Goal: Transaction & Acquisition: Complete application form

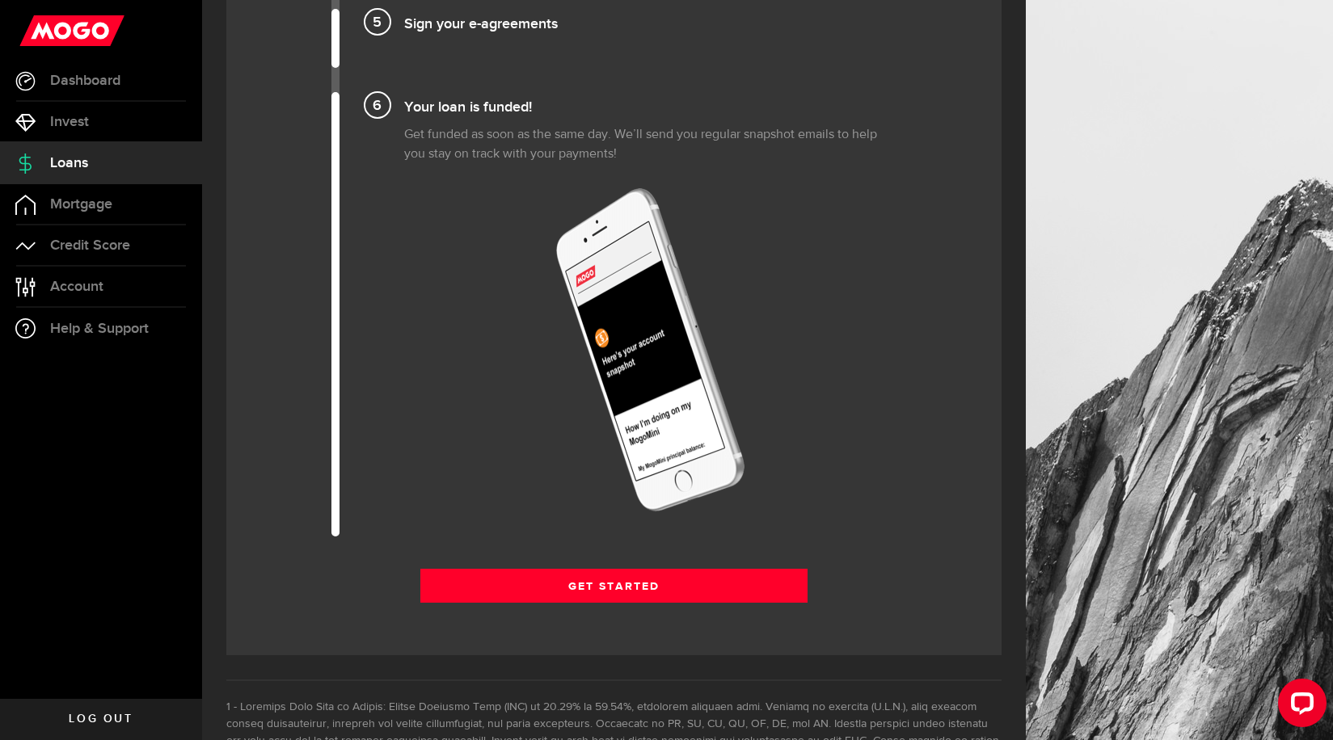
scroll to position [1859, 0]
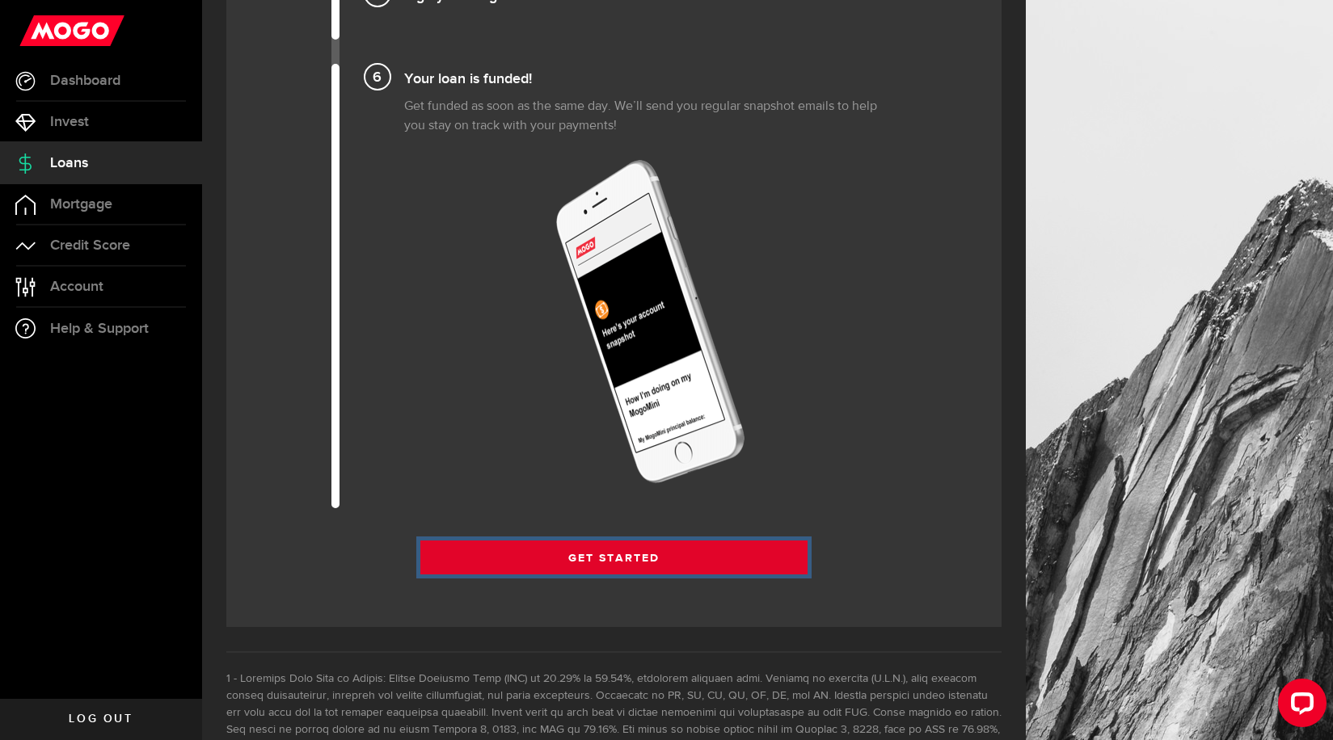
click at [652, 565] on link "Get Started" at bounding box center [614, 558] width 388 height 34
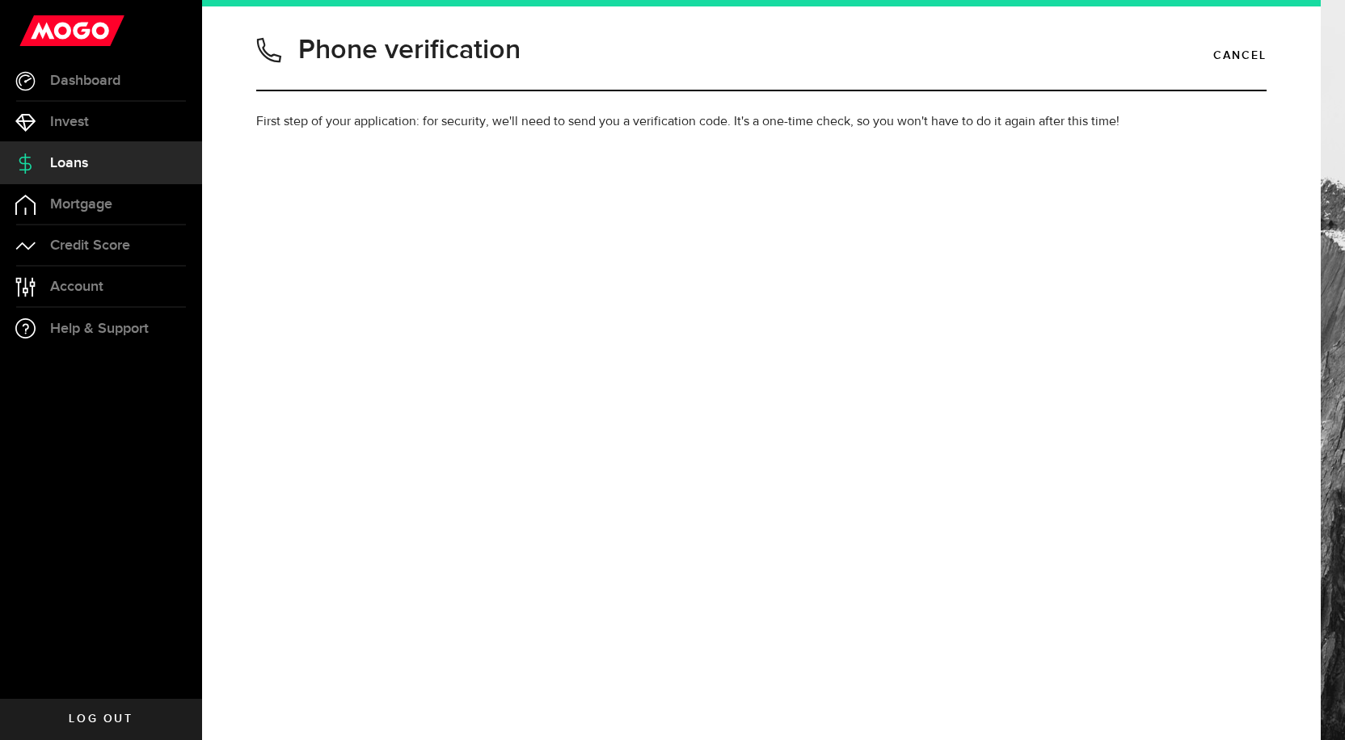
type input "9022854739"
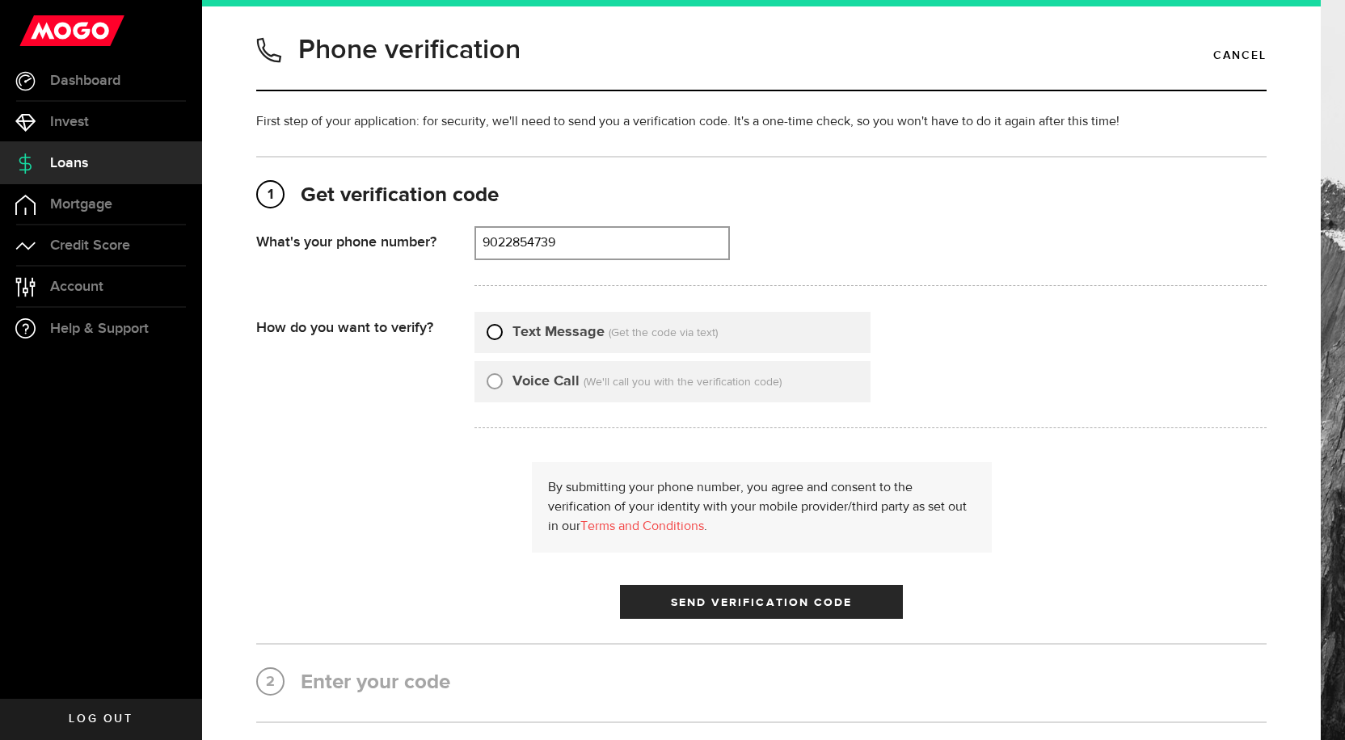
click at [490, 332] on input "Text Message" at bounding box center [495, 330] width 16 height 16
radio input "true"
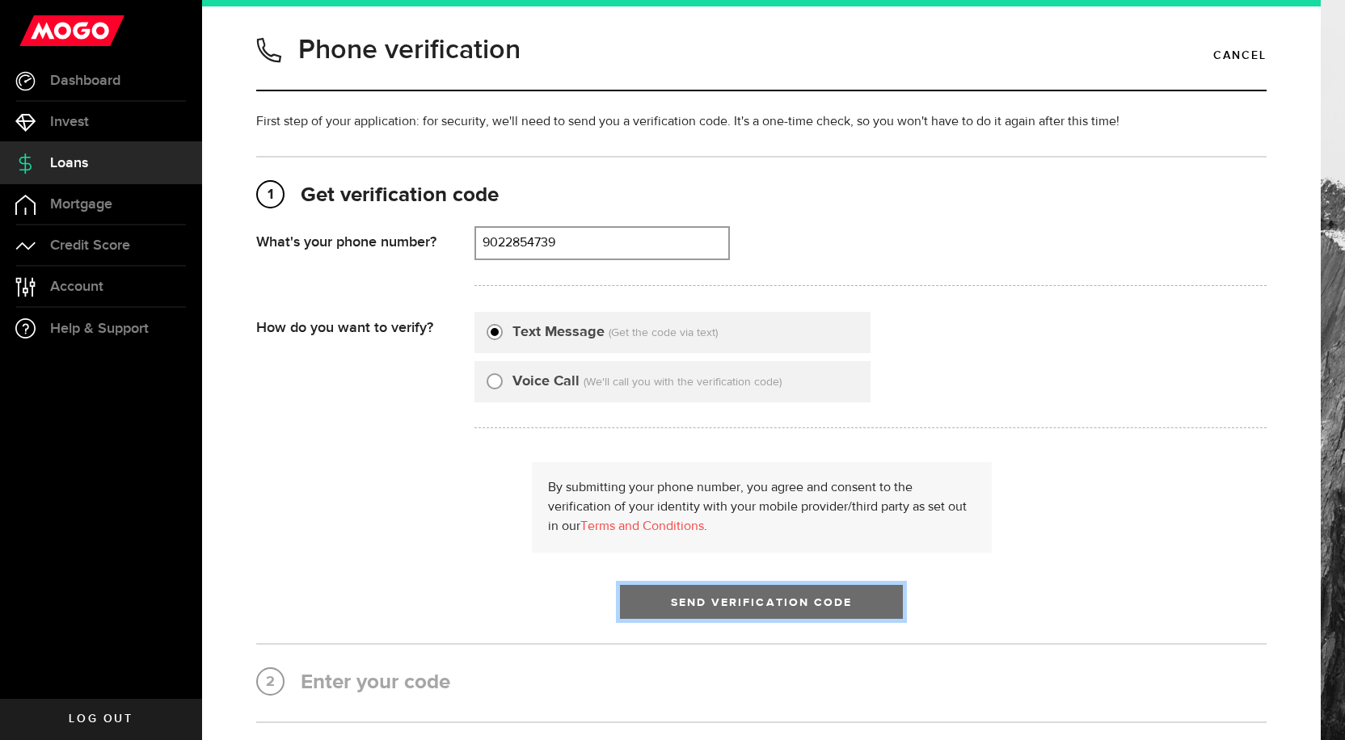
click at [785, 603] on span "Send Verification Code" at bounding box center [762, 602] width 182 height 11
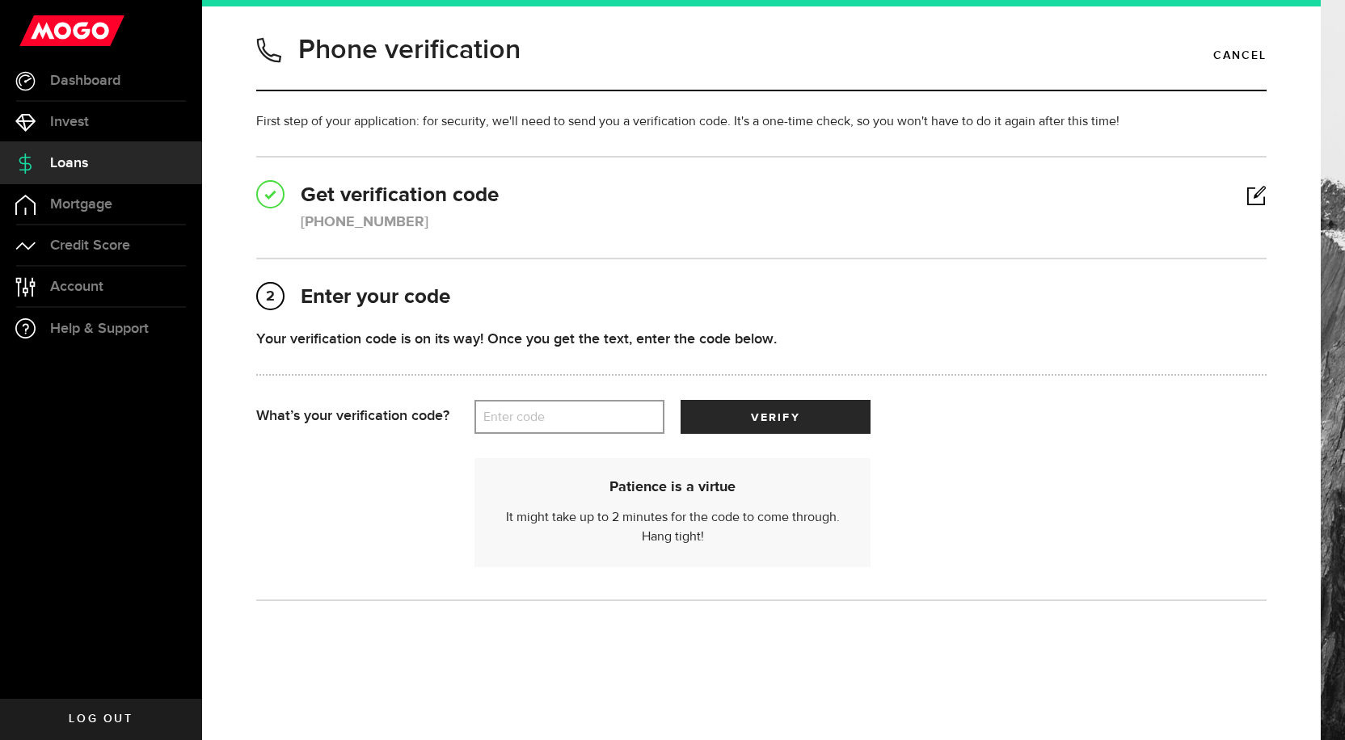
click at [490, 415] on label "Enter code" at bounding box center [569, 417] width 190 height 33
click at [490, 415] on input "Enter code" at bounding box center [569, 417] width 190 height 34
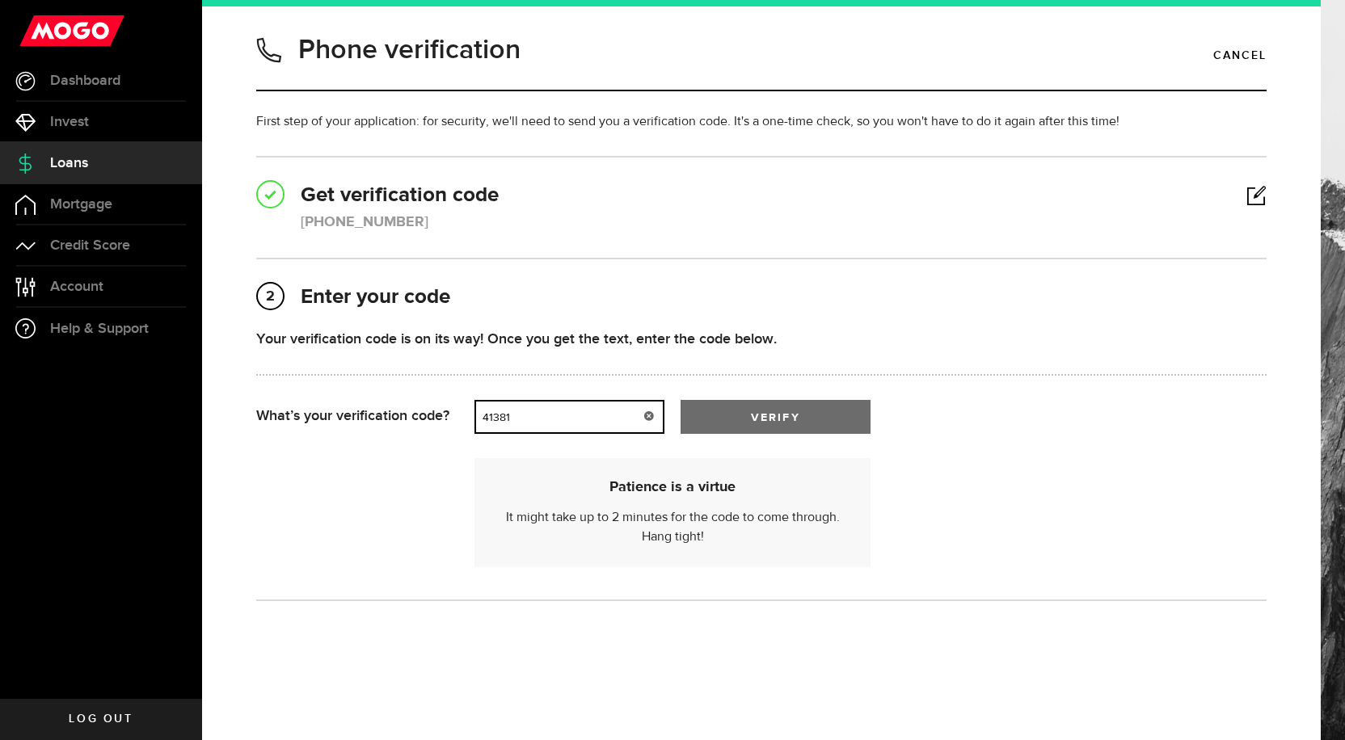
type input "41381"
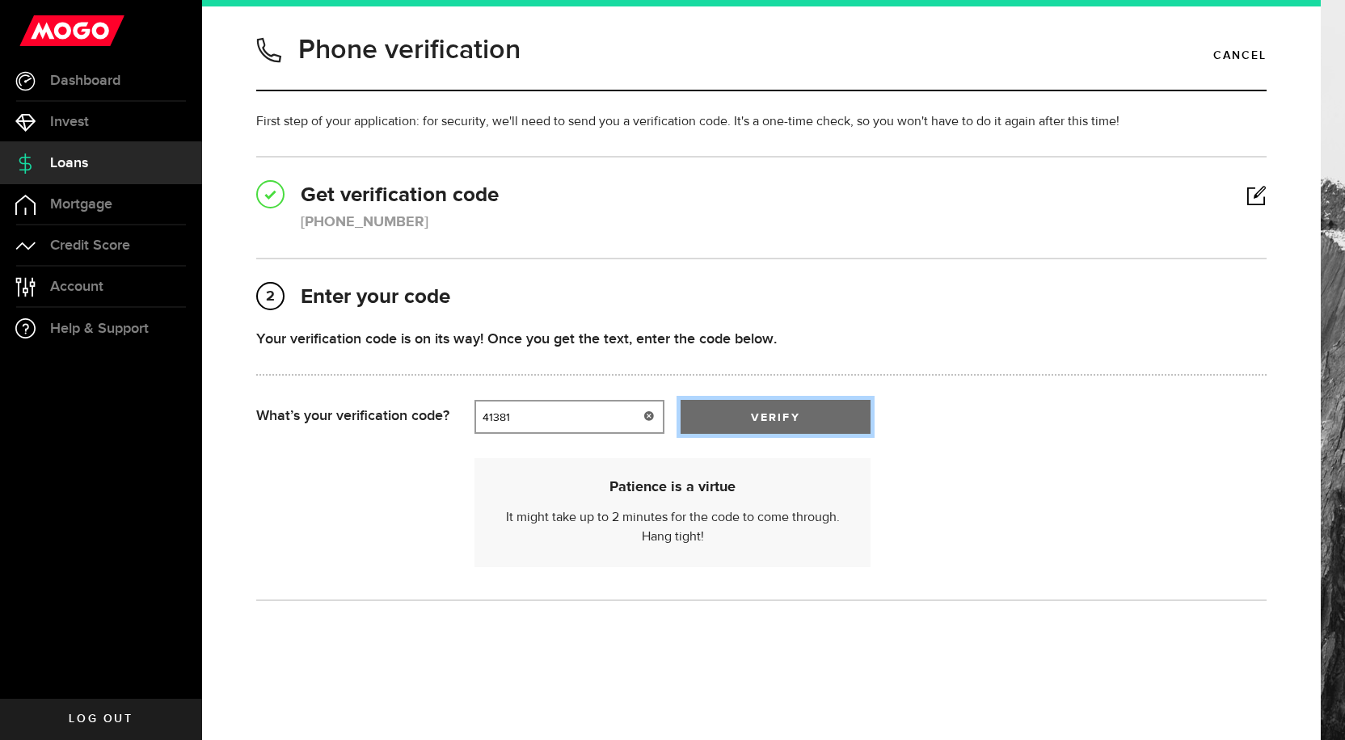
click at [751, 417] on span "verify" at bounding box center [775, 417] width 48 height 11
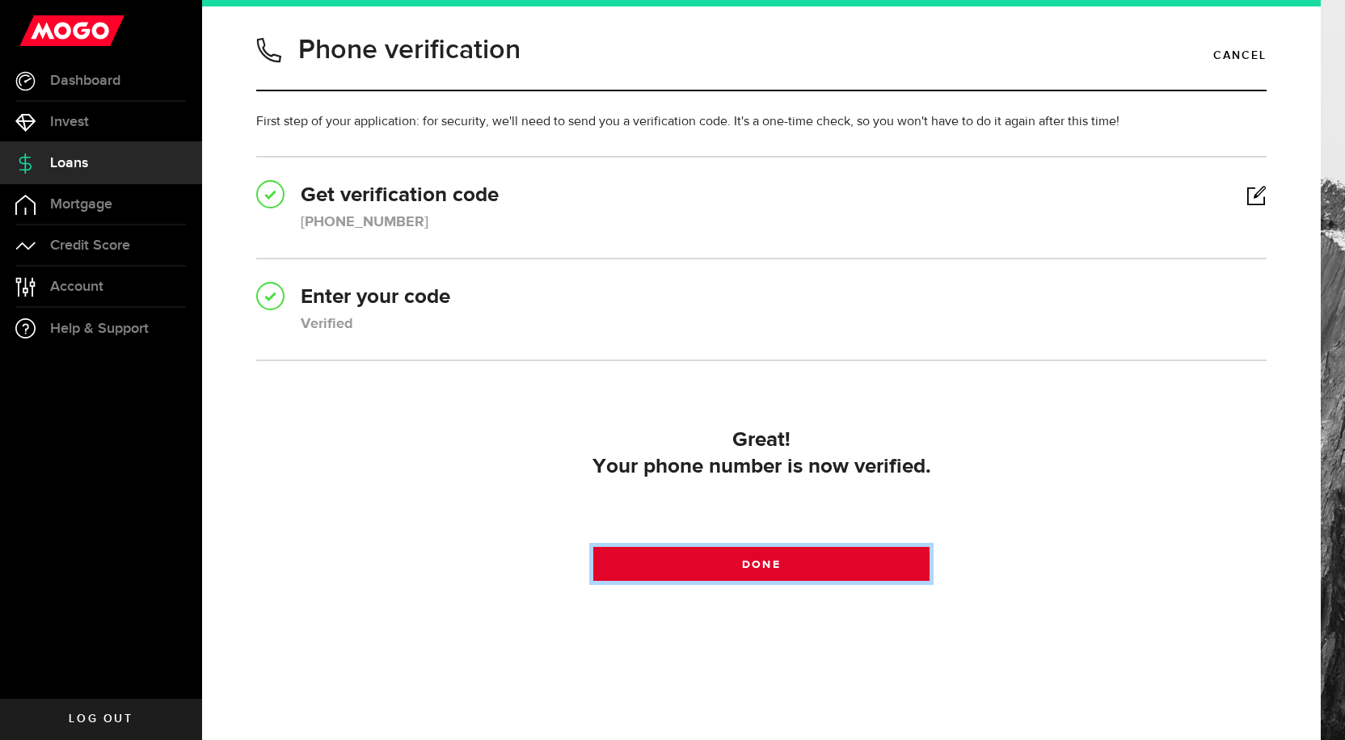
click at [803, 564] on link "Done" at bounding box center [761, 564] width 337 height 34
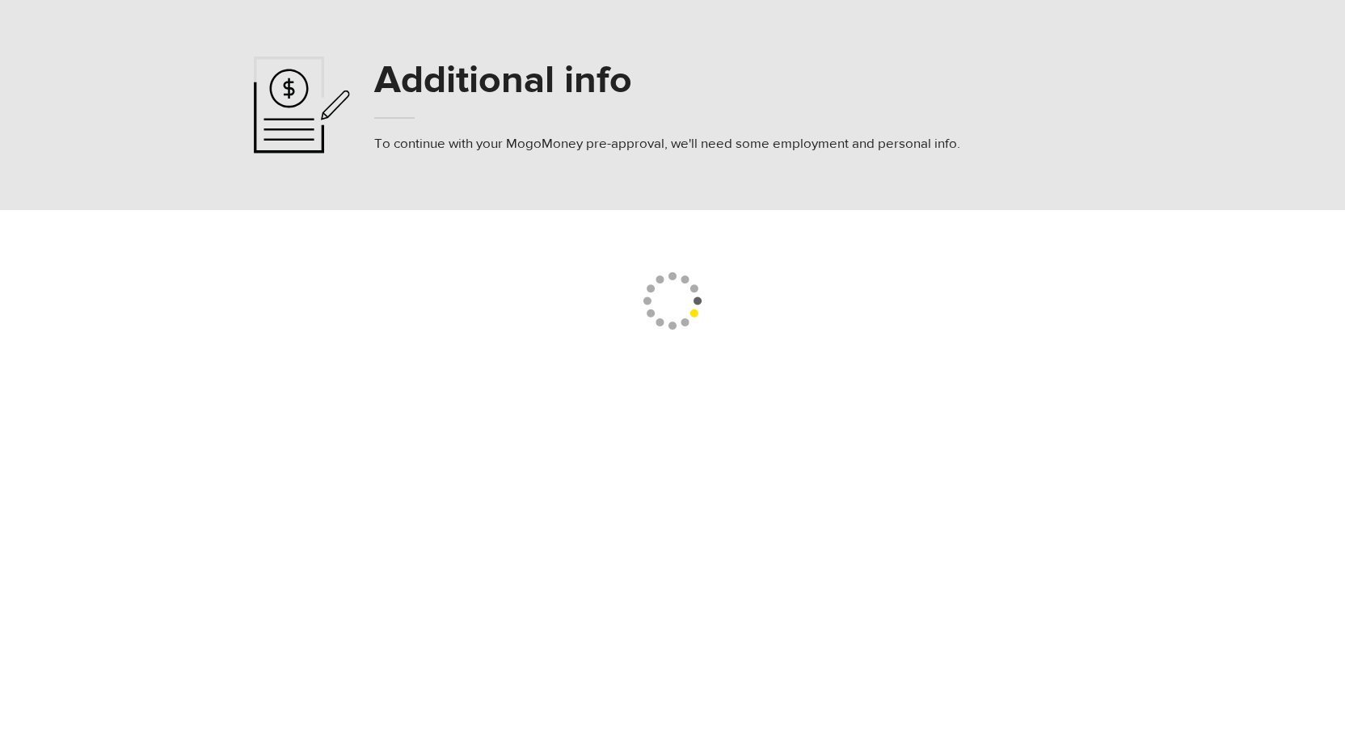
select select
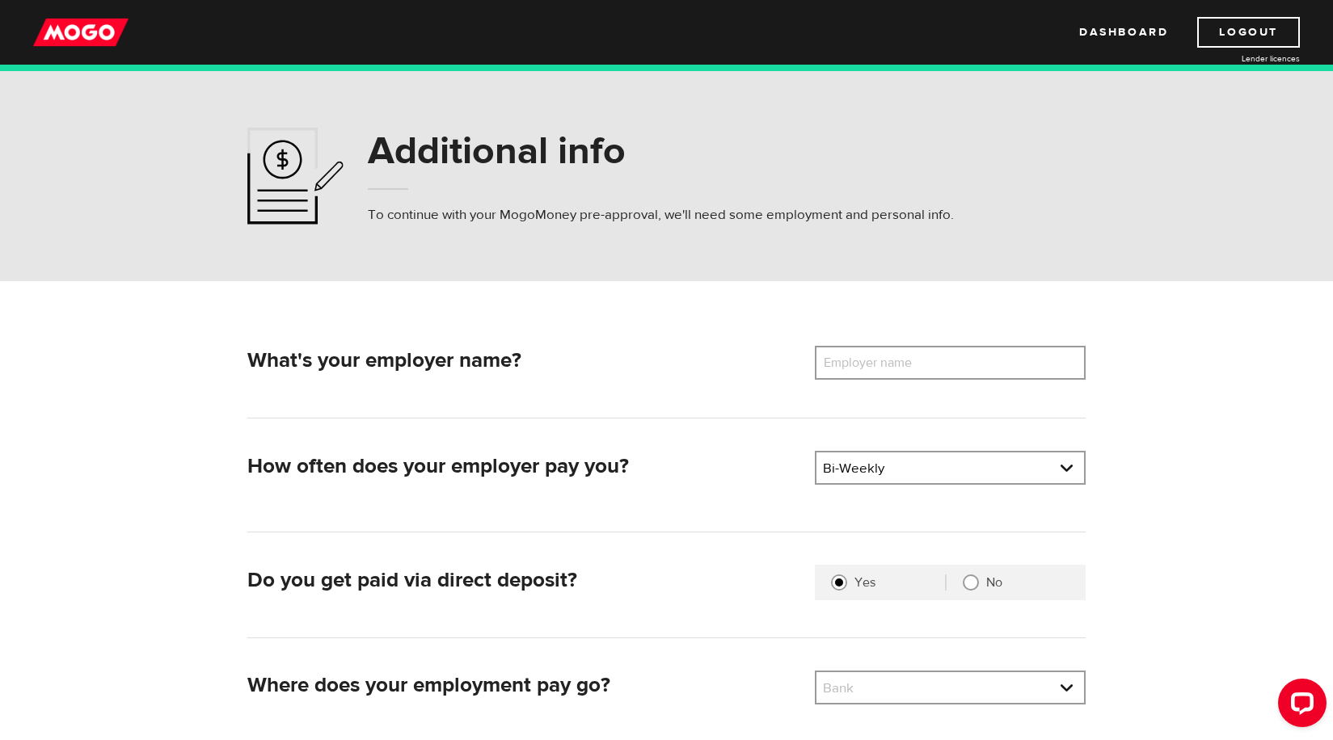
click at [837, 365] on label "Employer name" at bounding box center [880, 363] width 130 height 34
click at [837, 365] on input "Employer name" at bounding box center [950, 363] width 271 height 34
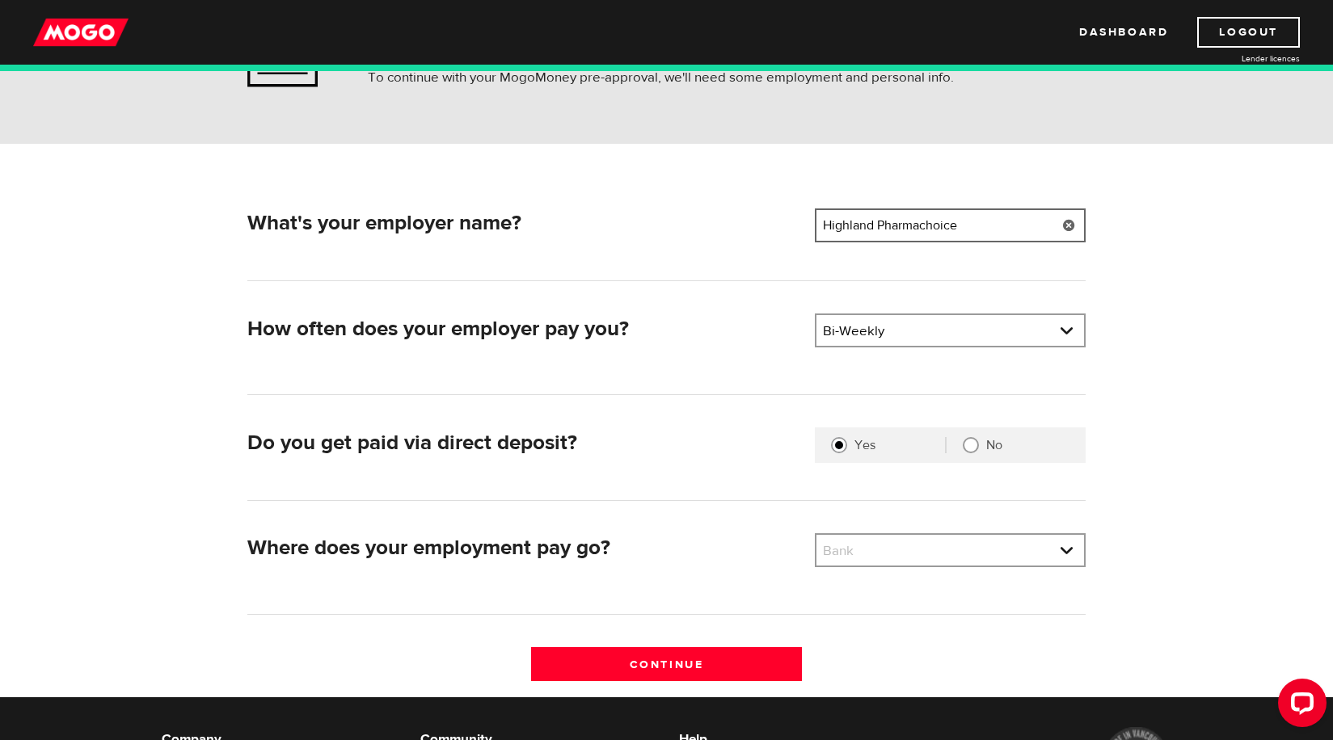
scroll to position [162, 0]
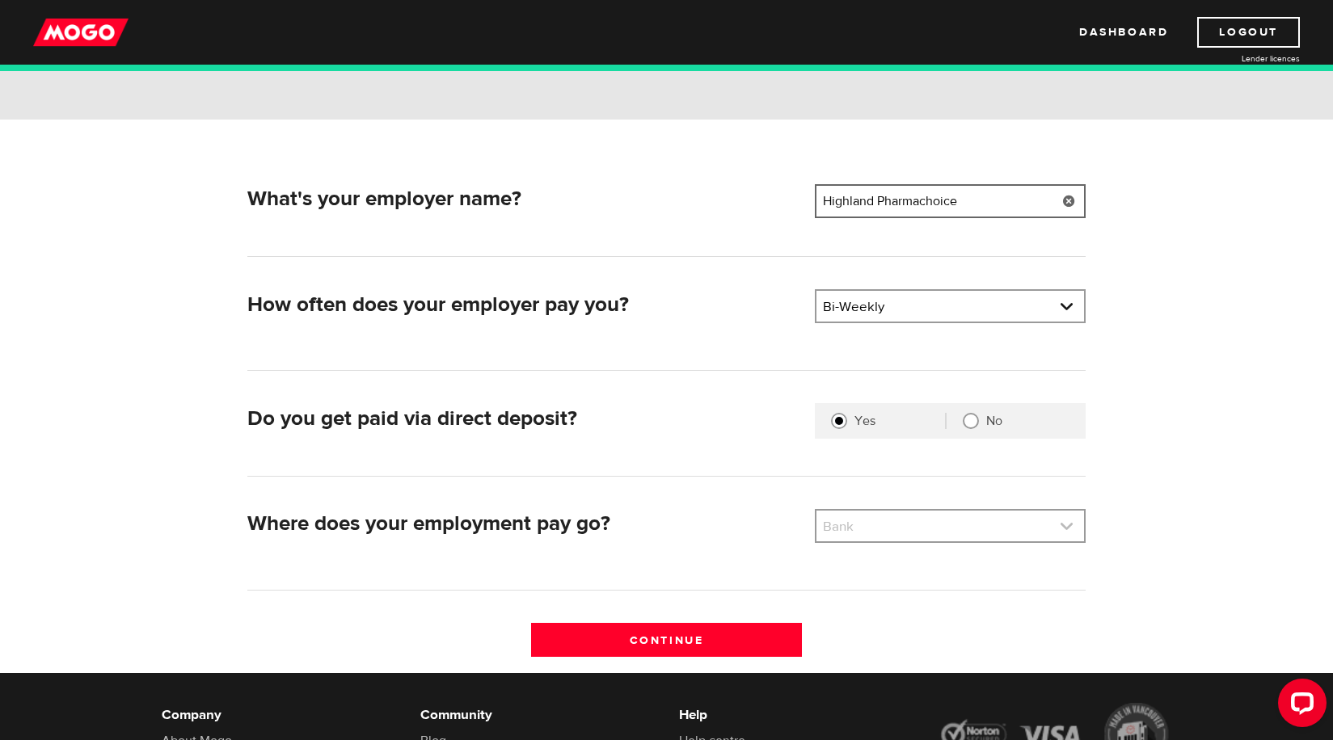
type input "Highland Pharmachoice"
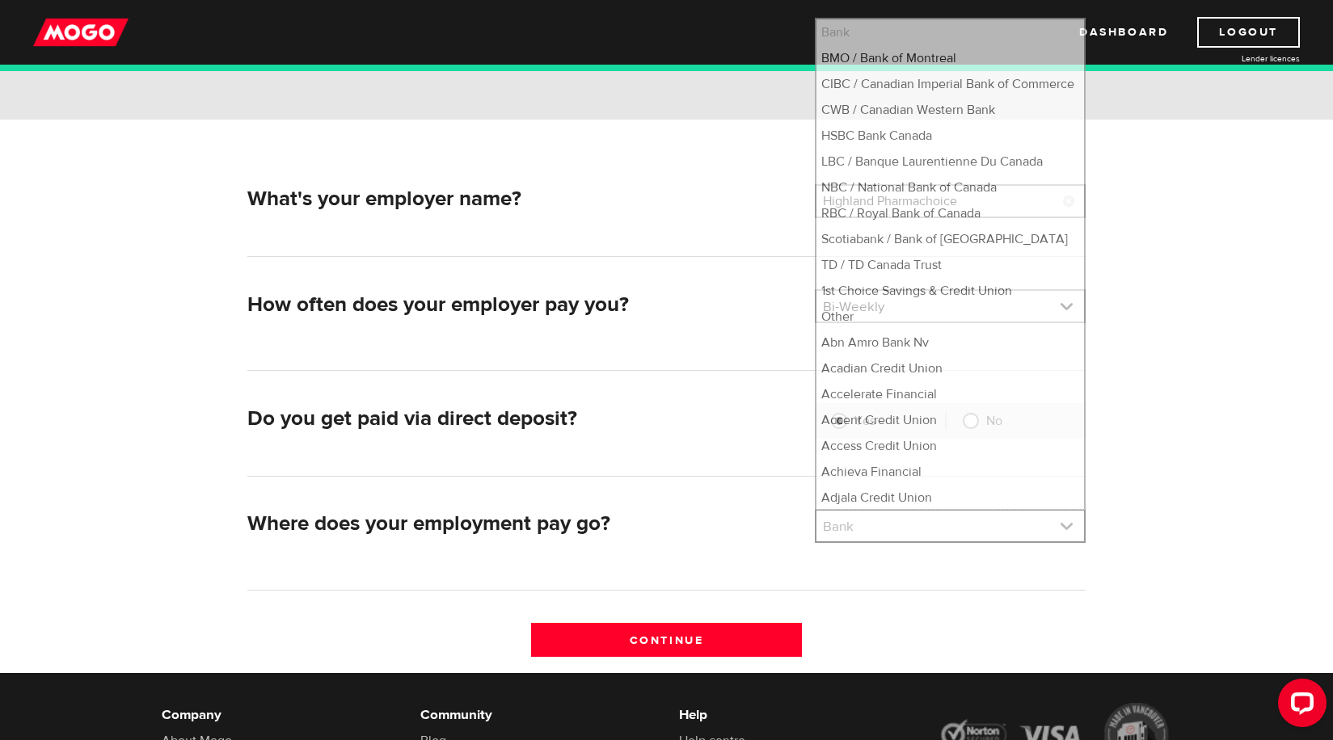
click at [1061, 522] on link at bounding box center [950, 526] width 268 height 31
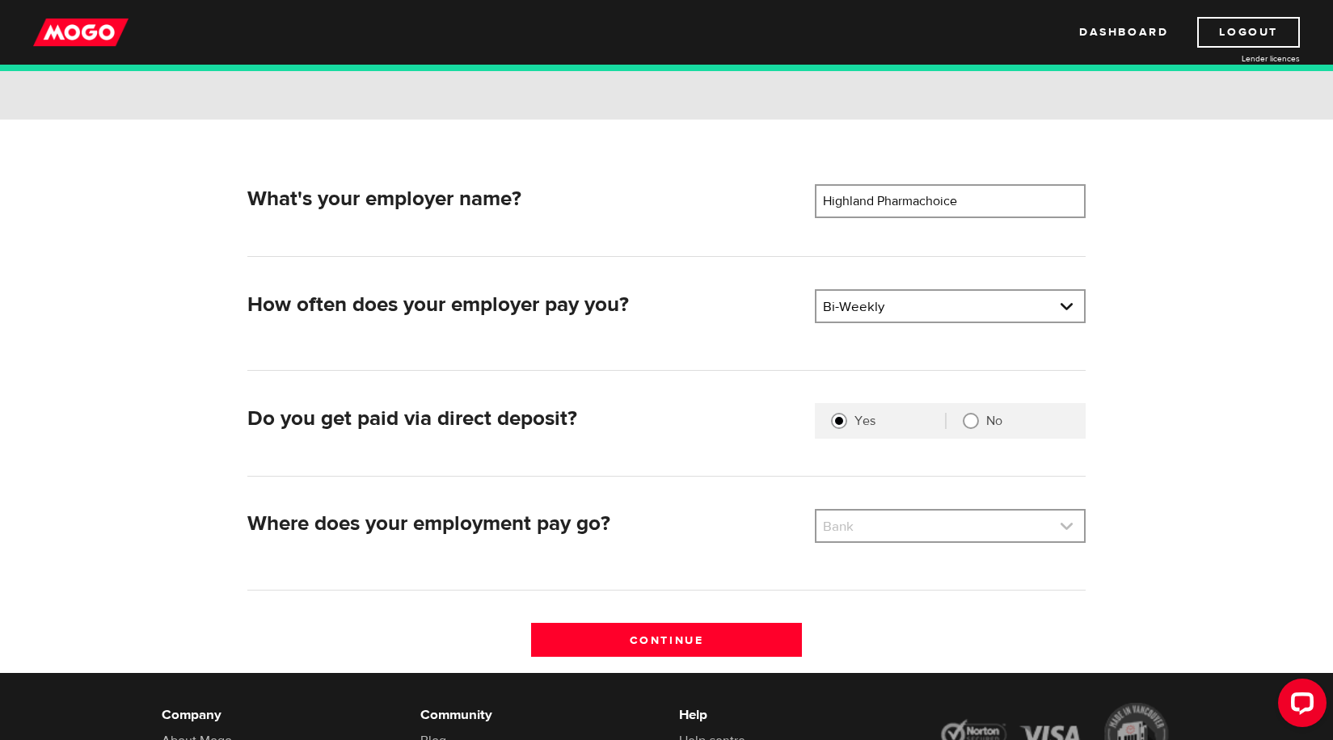
click at [1060, 524] on link at bounding box center [950, 526] width 268 height 31
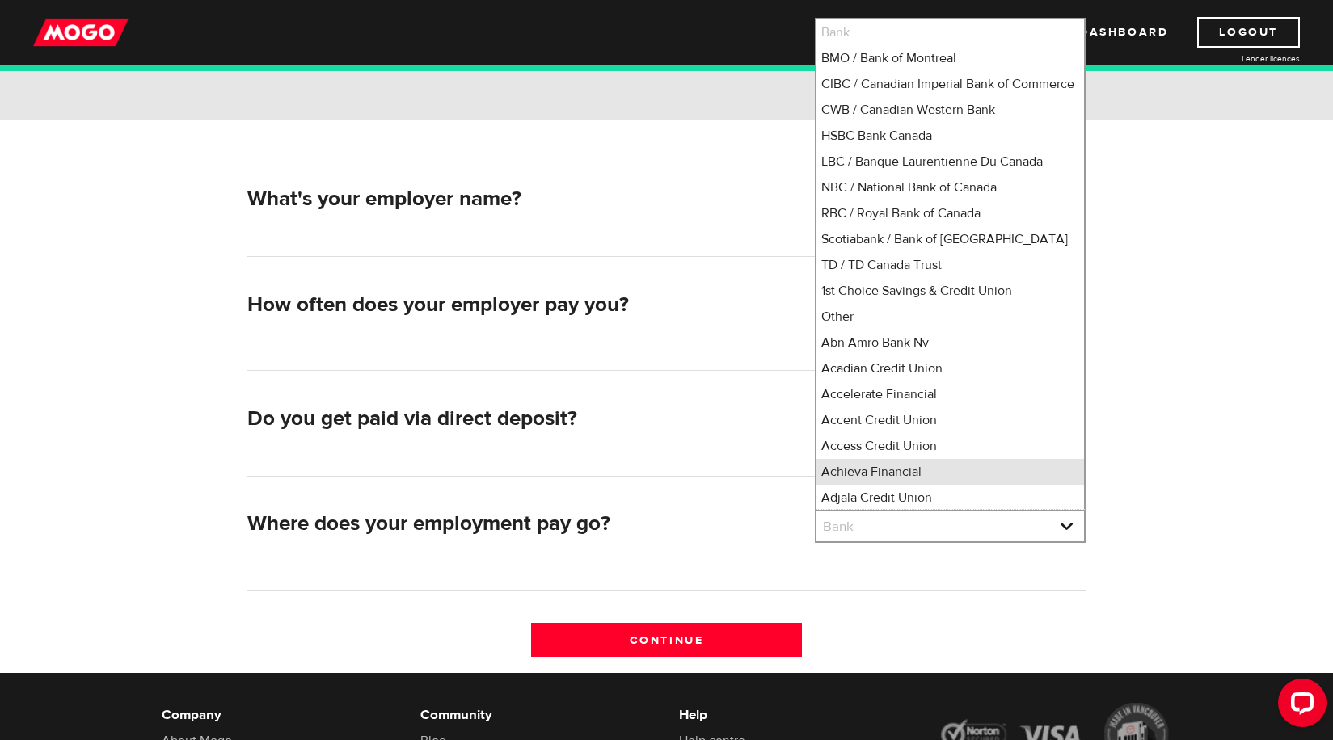
scroll to position [21, 0]
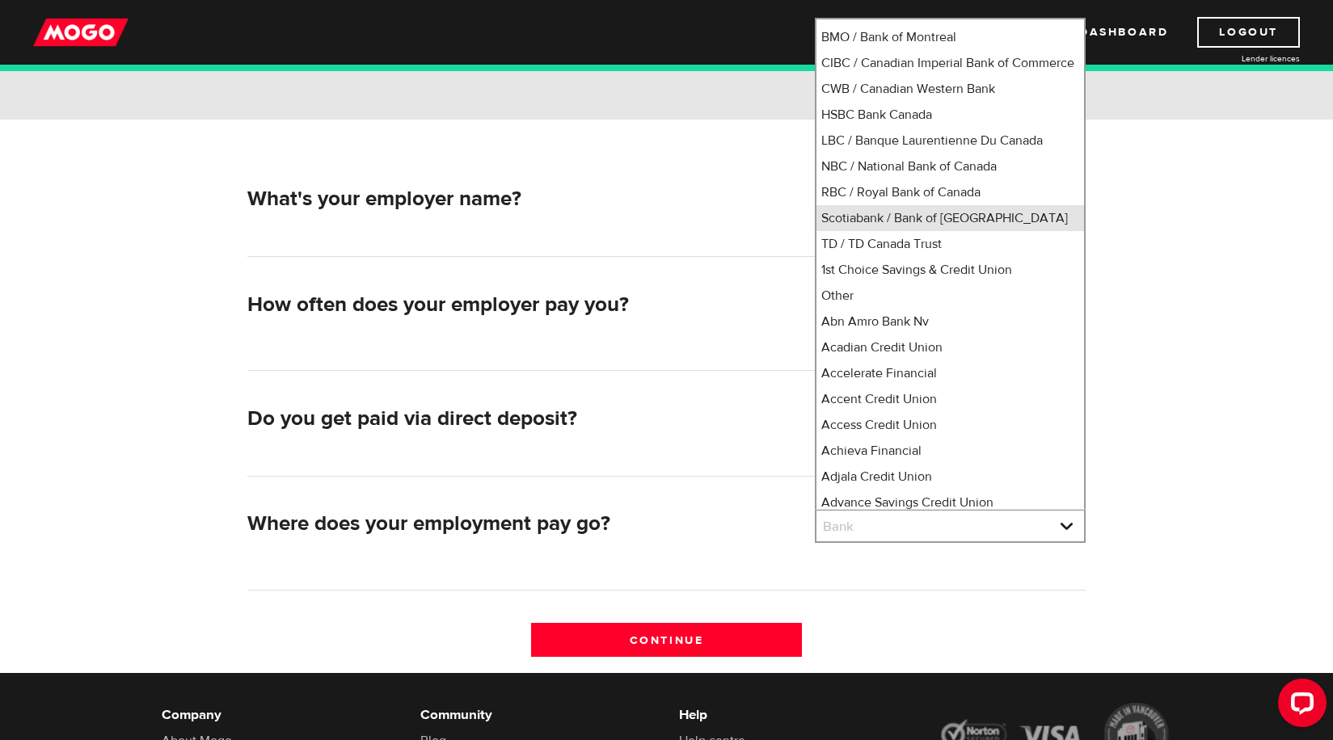
click at [954, 231] on li "Scotiabank / Bank of Nova Scotia" at bounding box center [950, 218] width 268 height 26
select select "2"
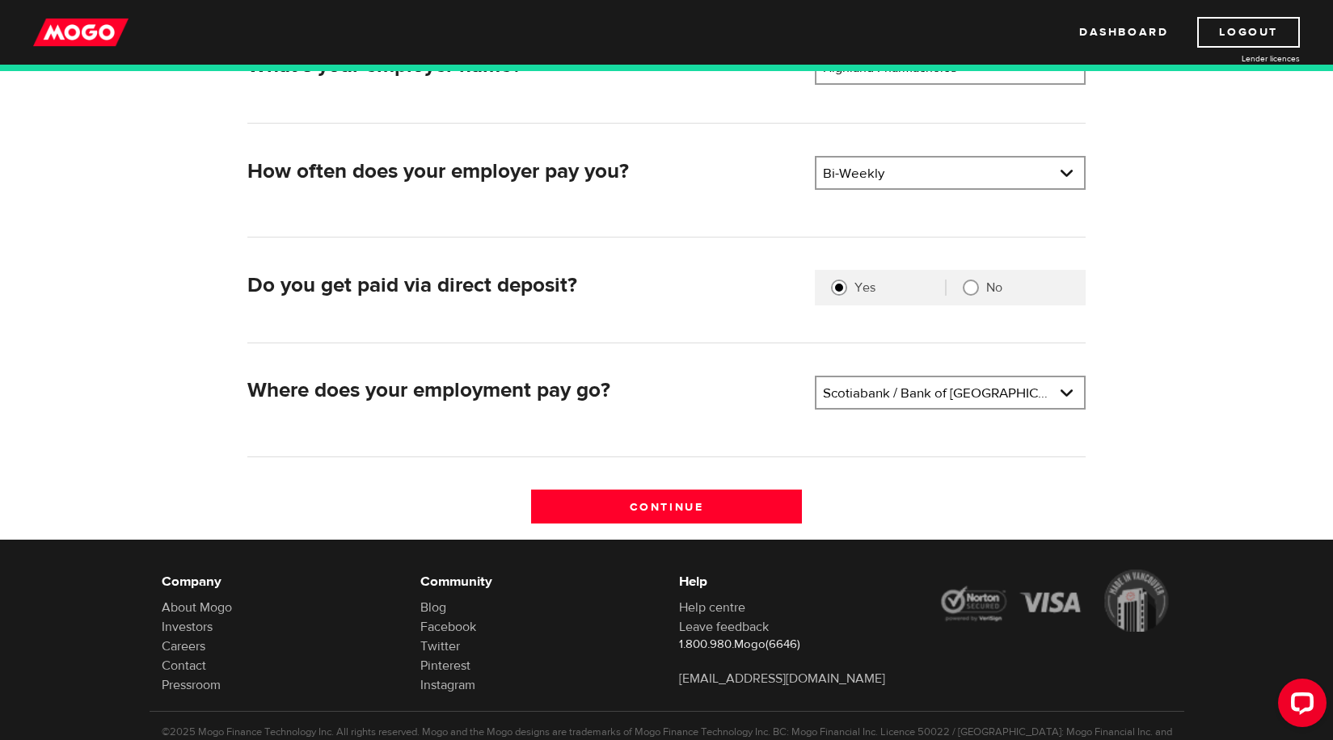
scroll to position [323, 0]
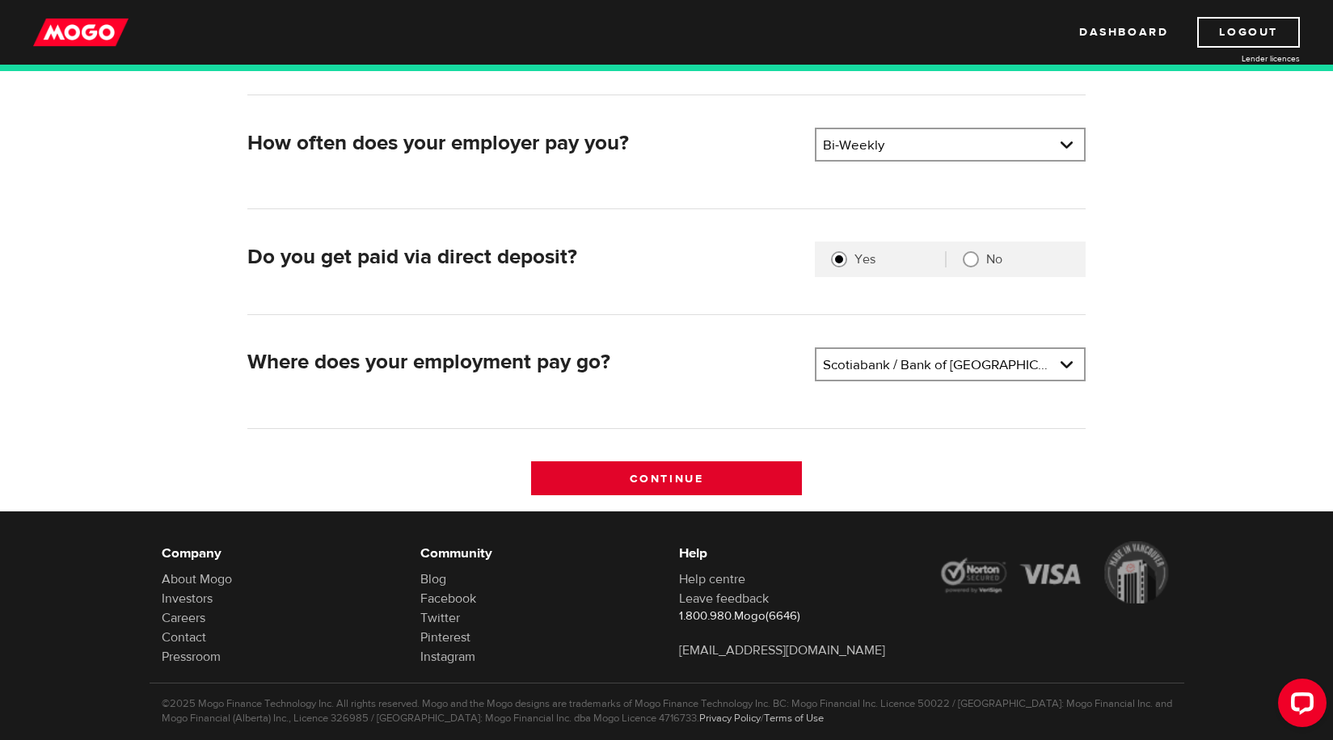
click at [680, 475] on input "Continue" at bounding box center [666, 479] width 271 height 34
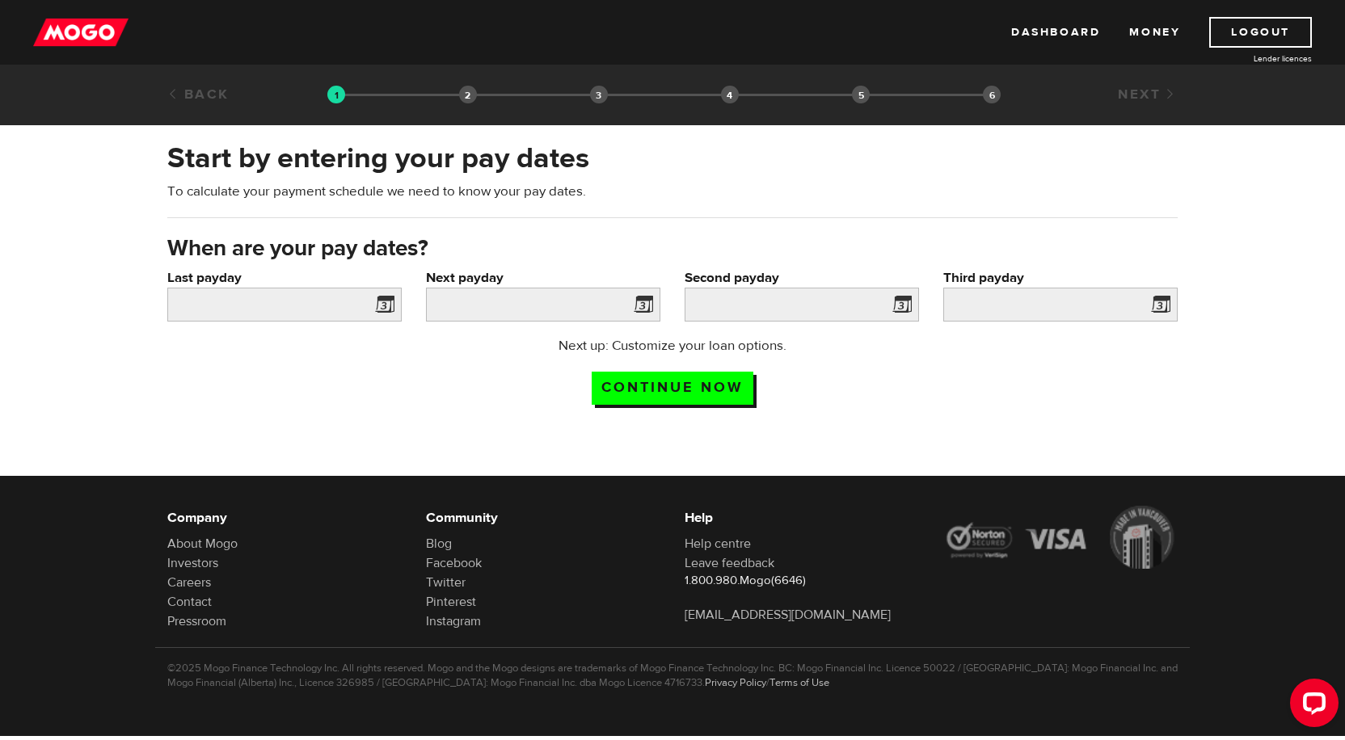
click at [382, 302] on span at bounding box center [381, 307] width 24 height 26
click at [382, 295] on span at bounding box center [381, 307] width 24 height 26
click at [234, 294] on input "Last payday" at bounding box center [284, 305] width 234 height 34
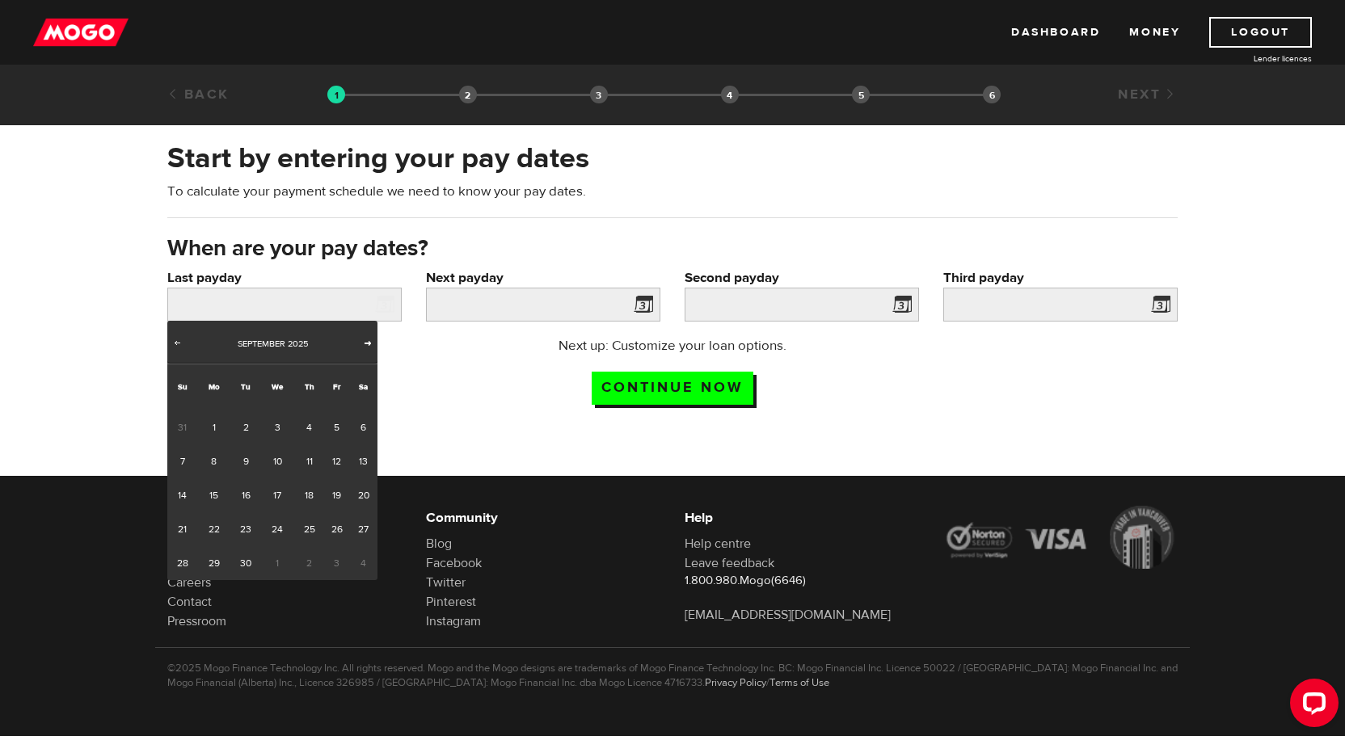
click at [370, 340] on span "Next" at bounding box center [367, 342] width 13 height 13
click at [341, 427] on link "3" at bounding box center [336, 428] width 25 height 34
type input "2025/10/03"
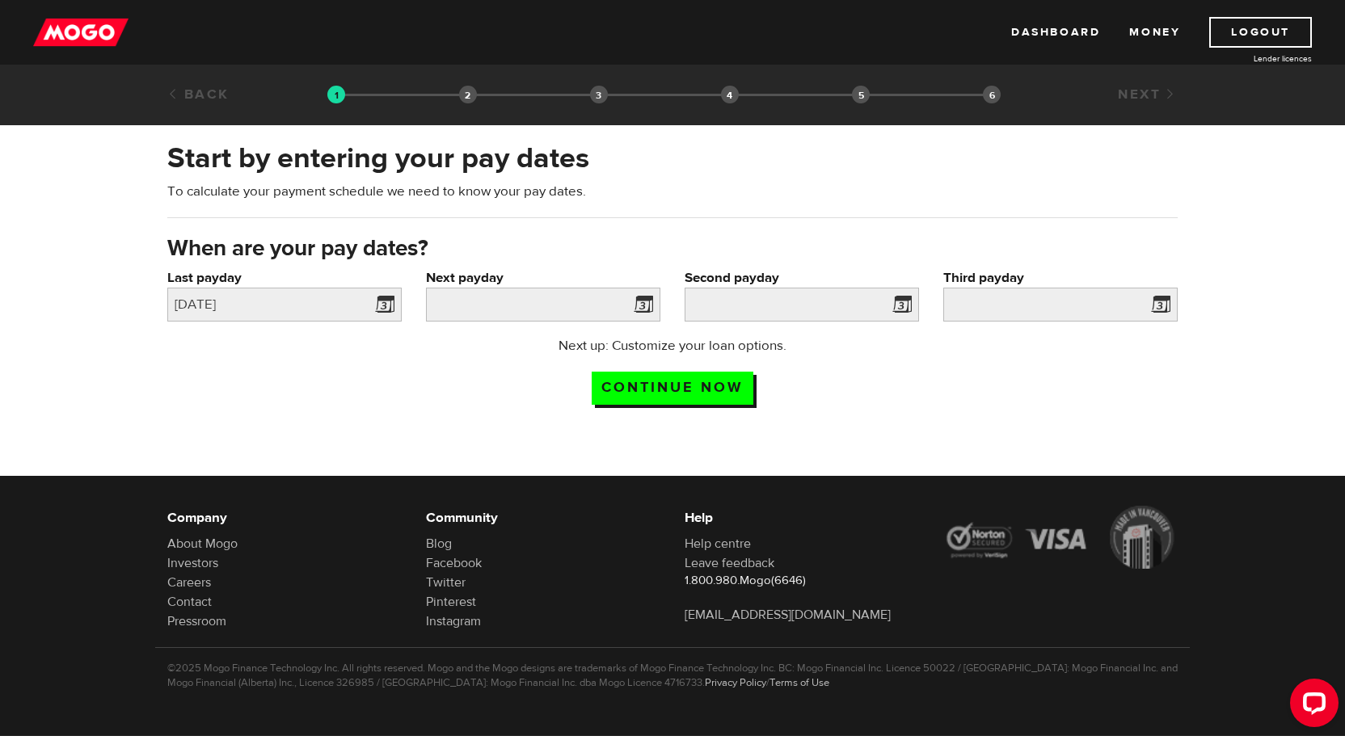
click at [649, 302] on span at bounding box center [640, 307] width 24 height 26
click at [511, 309] on input "Next payday" at bounding box center [543, 305] width 234 height 34
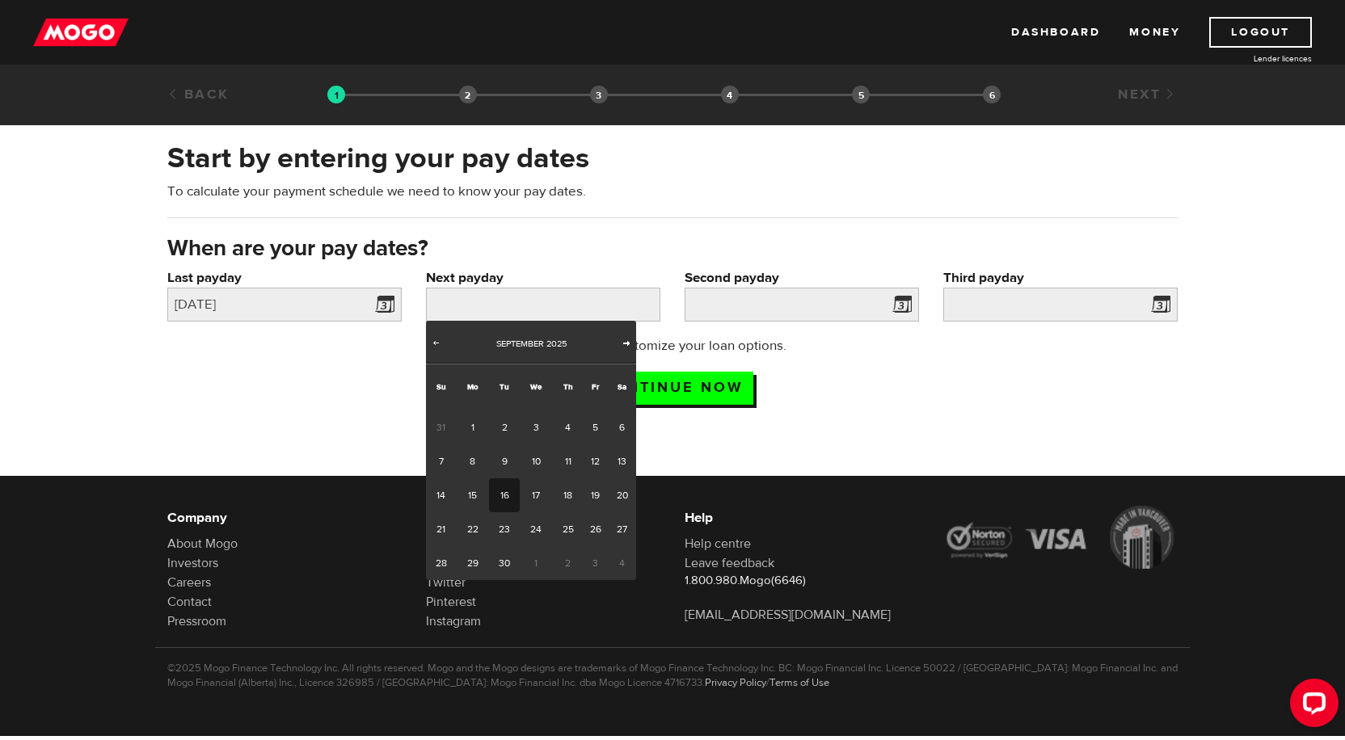
click at [627, 341] on span "Next" at bounding box center [626, 342] width 13 height 13
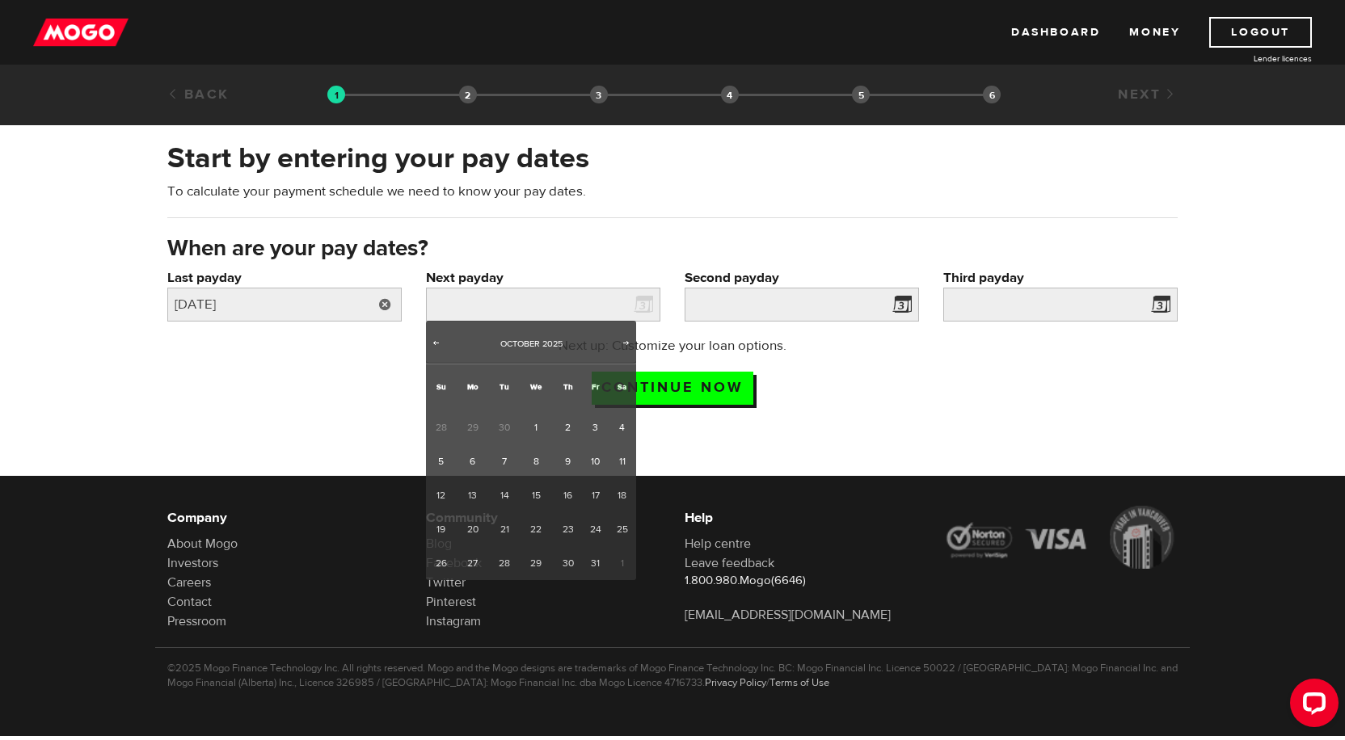
click at [386, 303] on link at bounding box center [385, 305] width 33 height 34
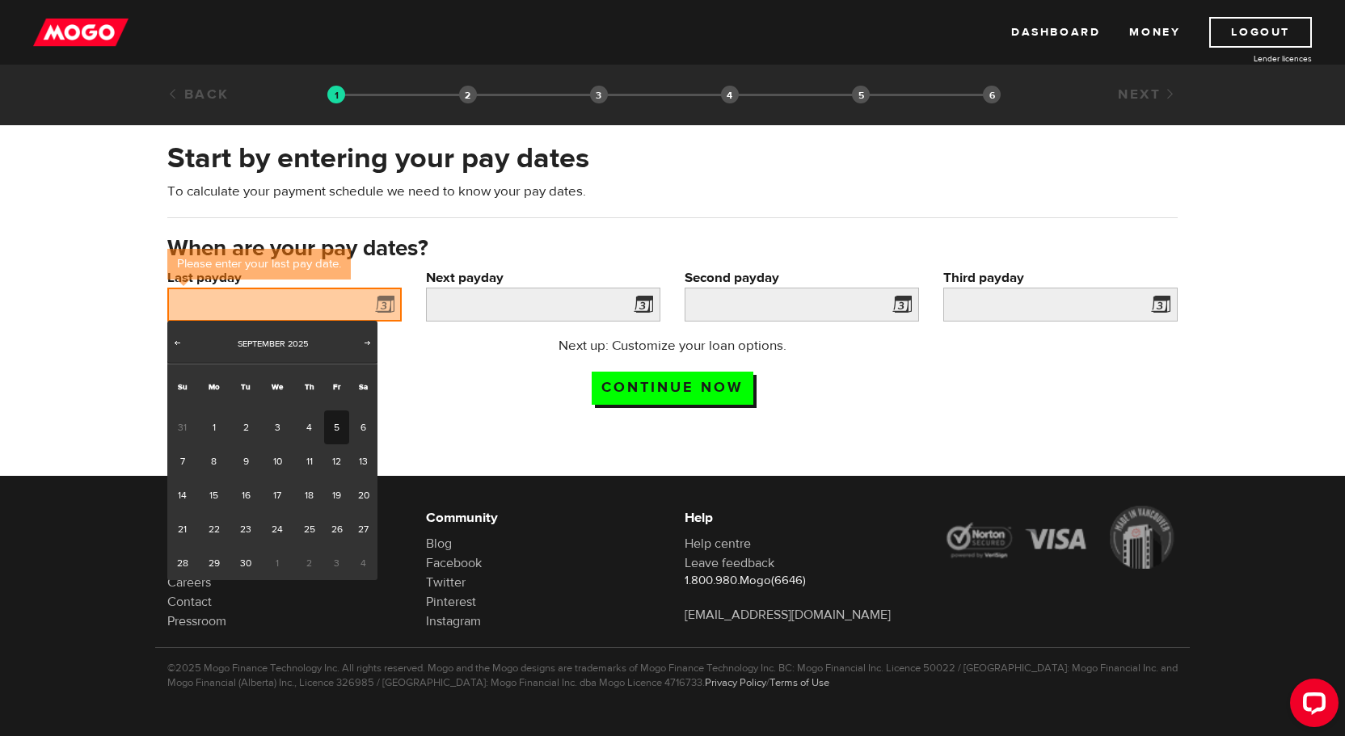
click at [332, 424] on link "5" at bounding box center [336, 428] width 25 height 34
type input "2025/09/05"
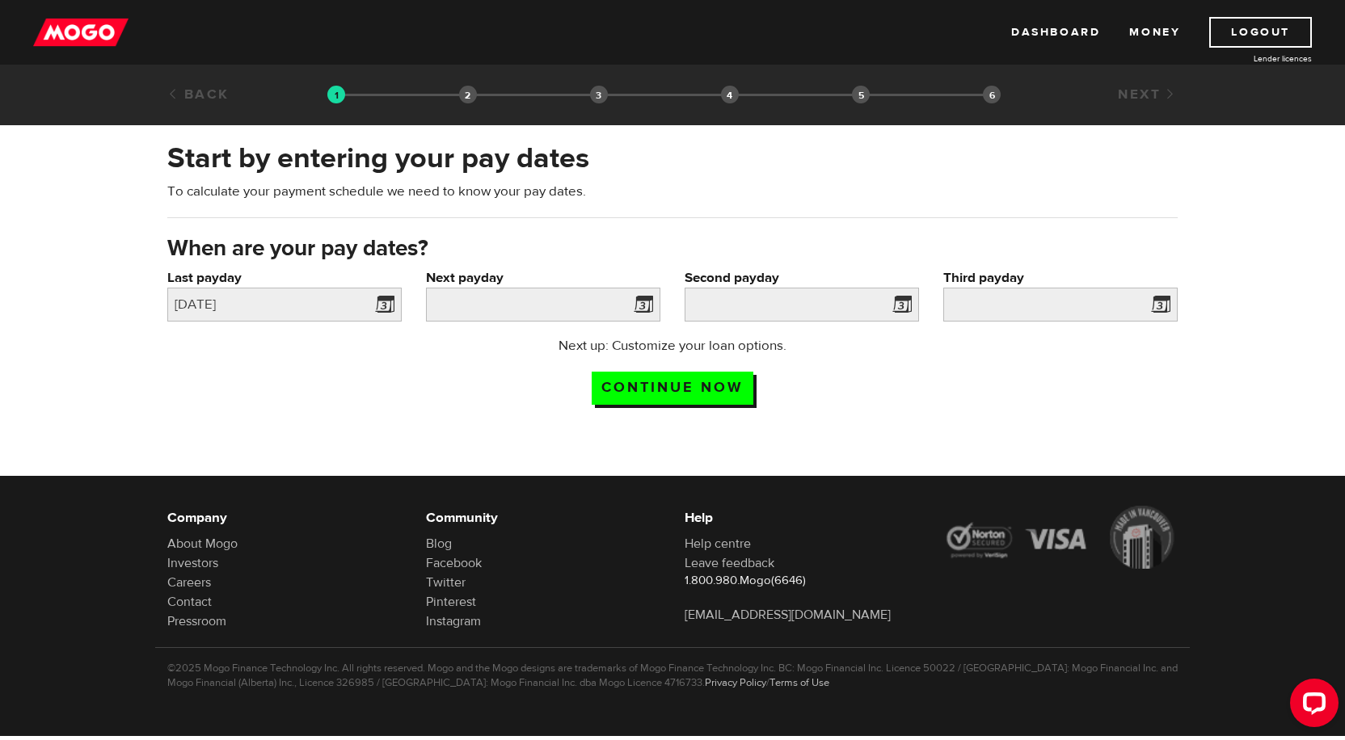
click at [645, 304] on span at bounding box center [640, 307] width 24 height 26
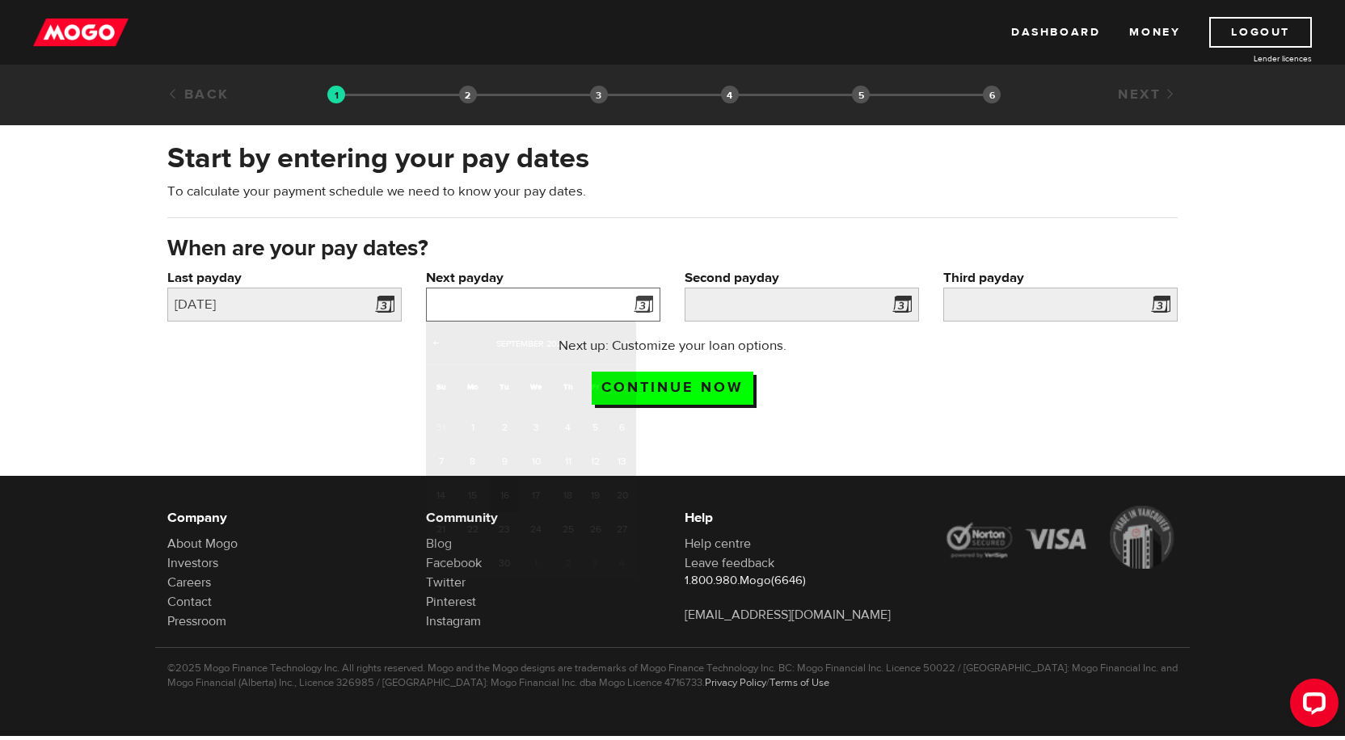
click at [495, 311] on input "Next payday" at bounding box center [543, 305] width 234 height 34
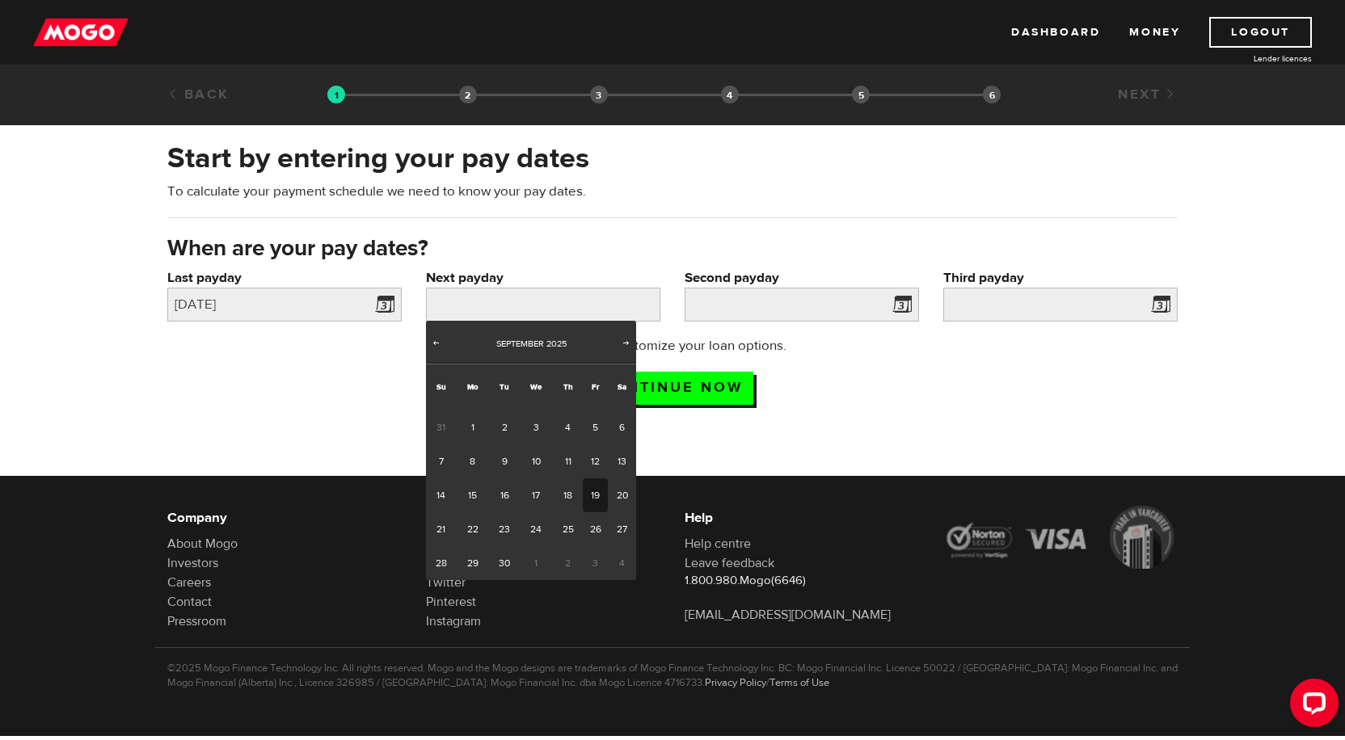
click at [592, 495] on link "19" at bounding box center [595, 495] width 25 height 34
type input "2025/09/19"
type input "2025/10/3"
type input "2025/10/17"
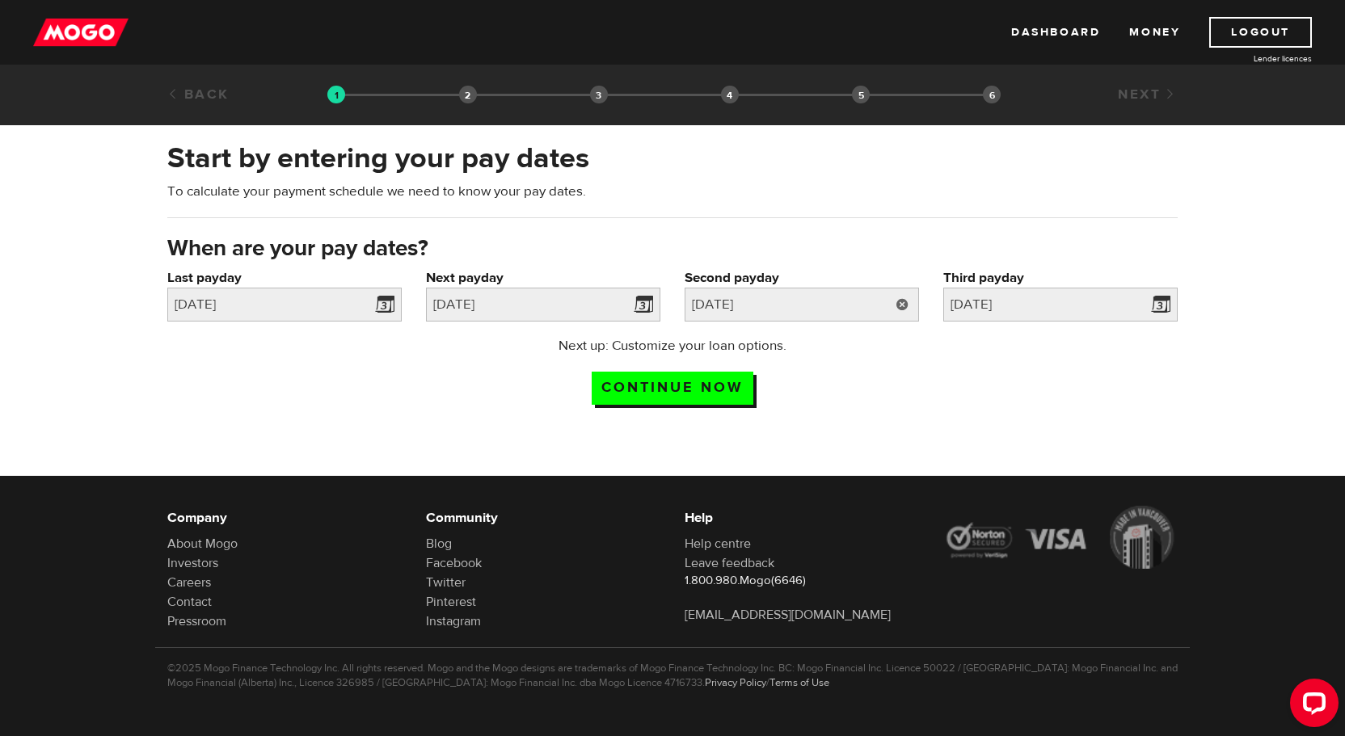
click at [908, 303] on link at bounding box center [902, 305] width 33 height 34
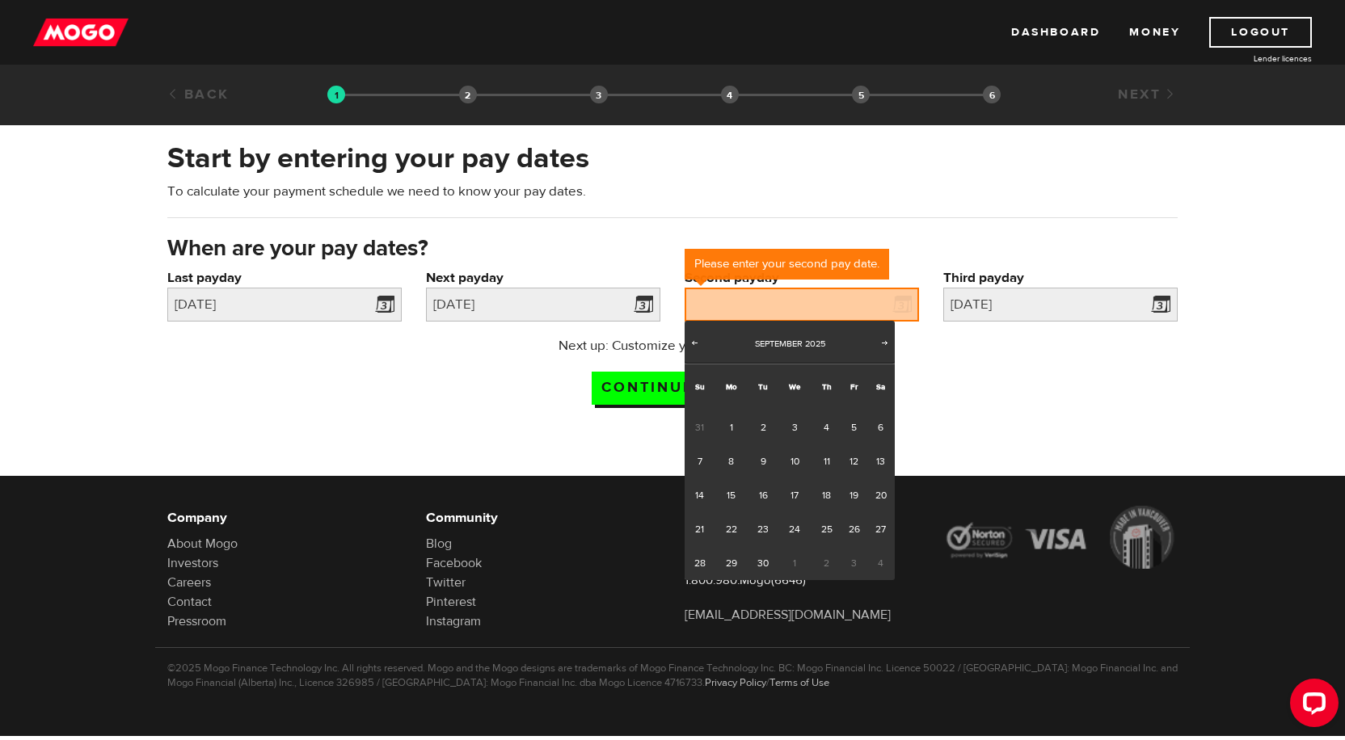
click at [855, 561] on span "3" at bounding box center [853, 563] width 25 height 34
click at [888, 336] on span "Next" at bounding box center [885, 342] width 13 height 13
click at [858, 424] on link "3" at bounding box center [853, 428] width 25 height 34
type input "2025/10/03"
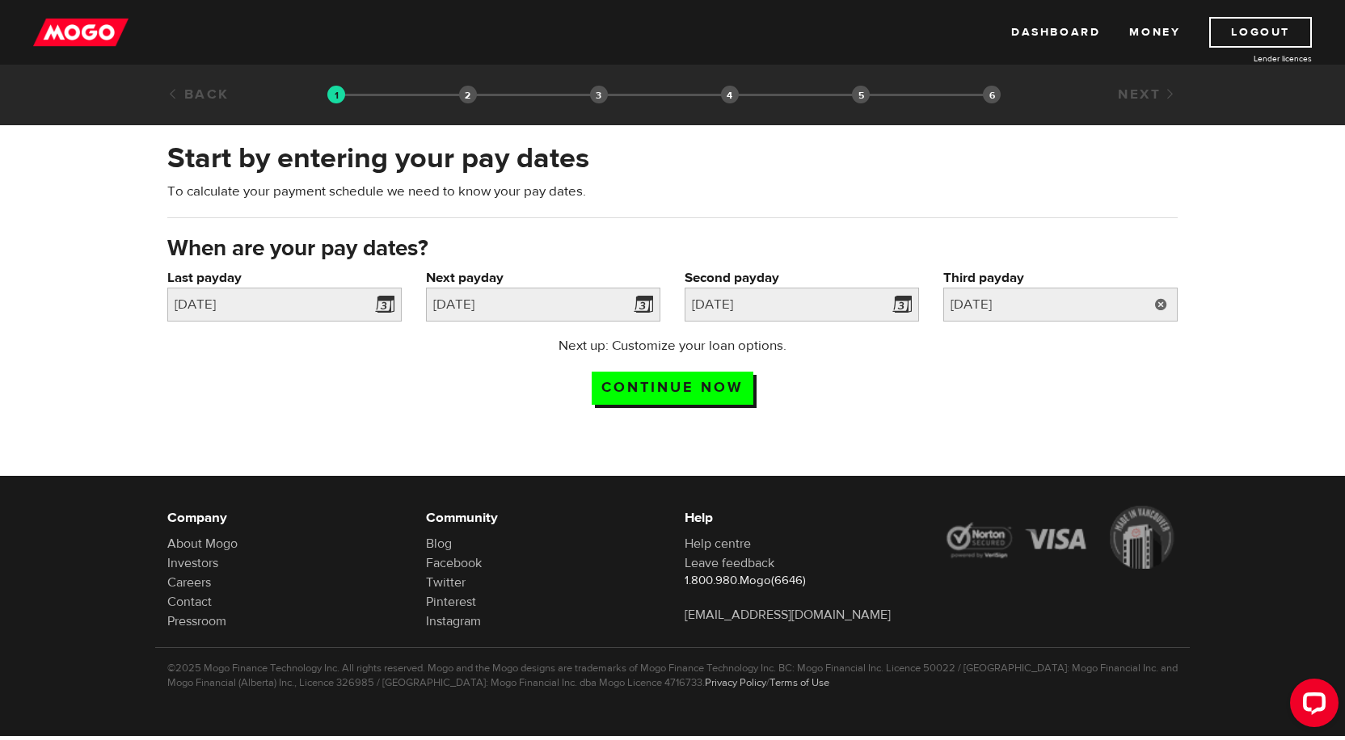
click at [1157, 301] on link at bounding box center [1160, 305] width 33 height 34
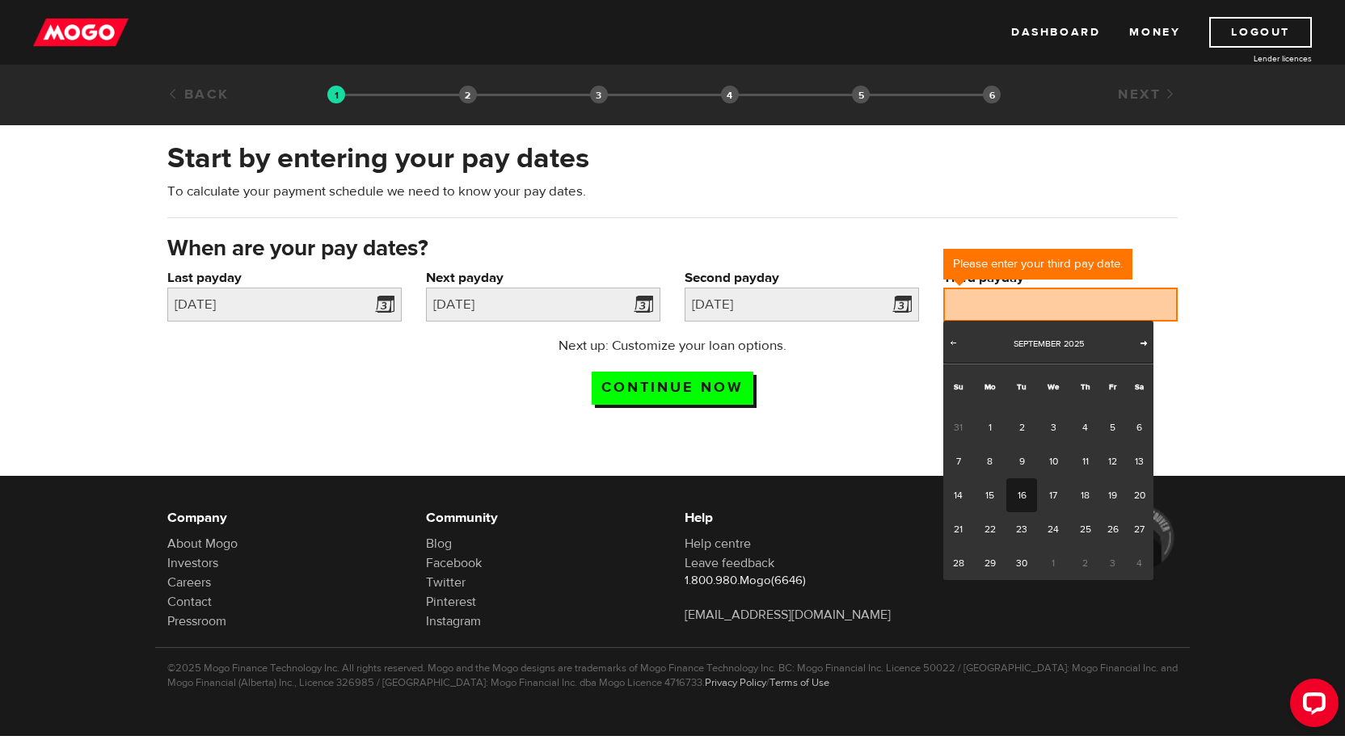
click at [1142, 339] on span "Next" at bounding box center [1143, 342] width 13 height 13
click at [1112, 498] on link "17" at bounding box center [1112, 495] width 25 height 34
type input "2025/10/17"
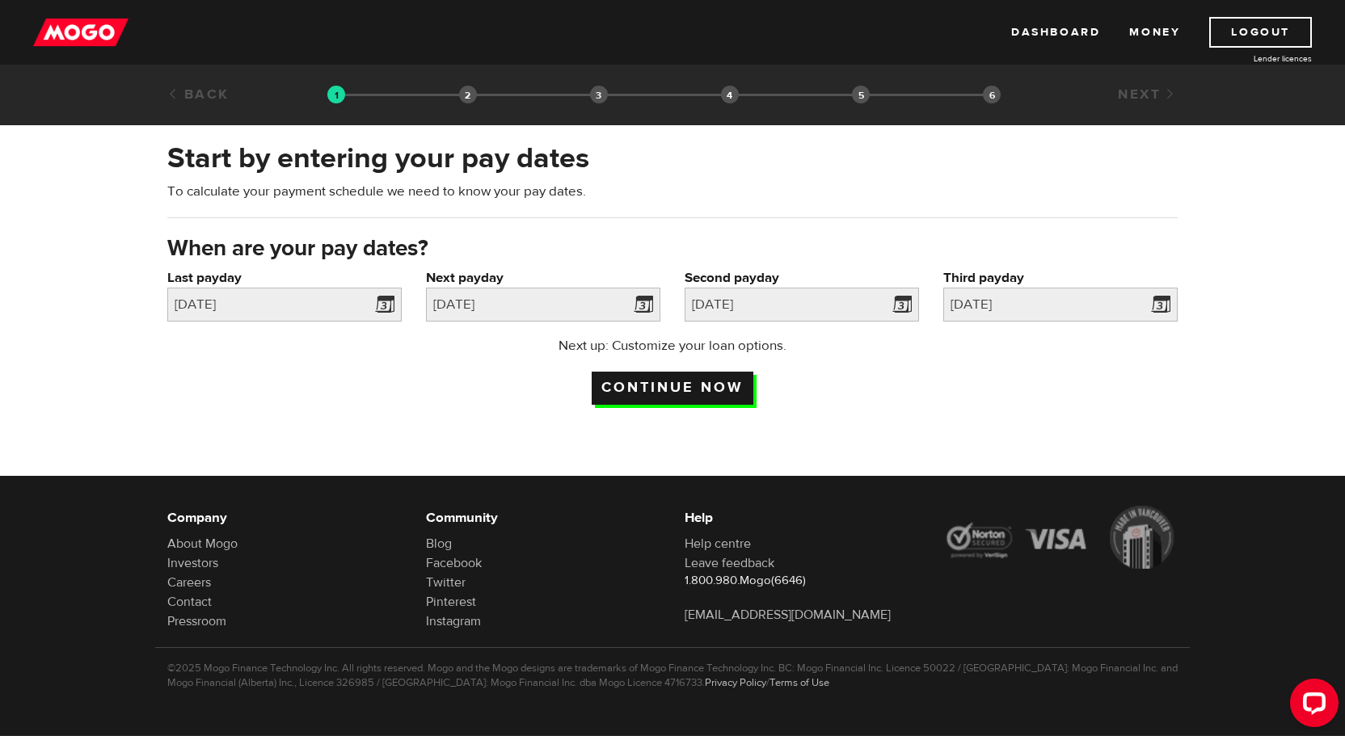
click at [706, 390] on input "Continue now" at bounding box center [673, 388] width 162 height 33
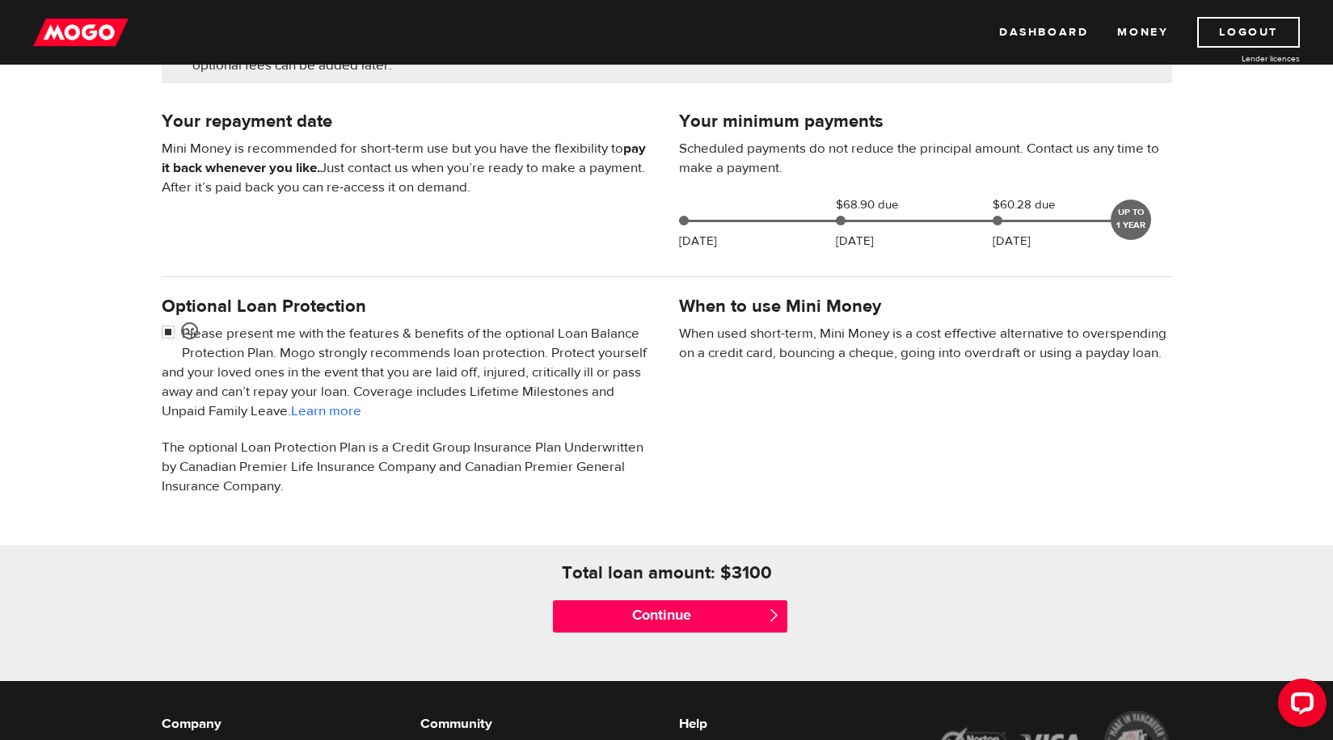
scroll to position [404, 0]
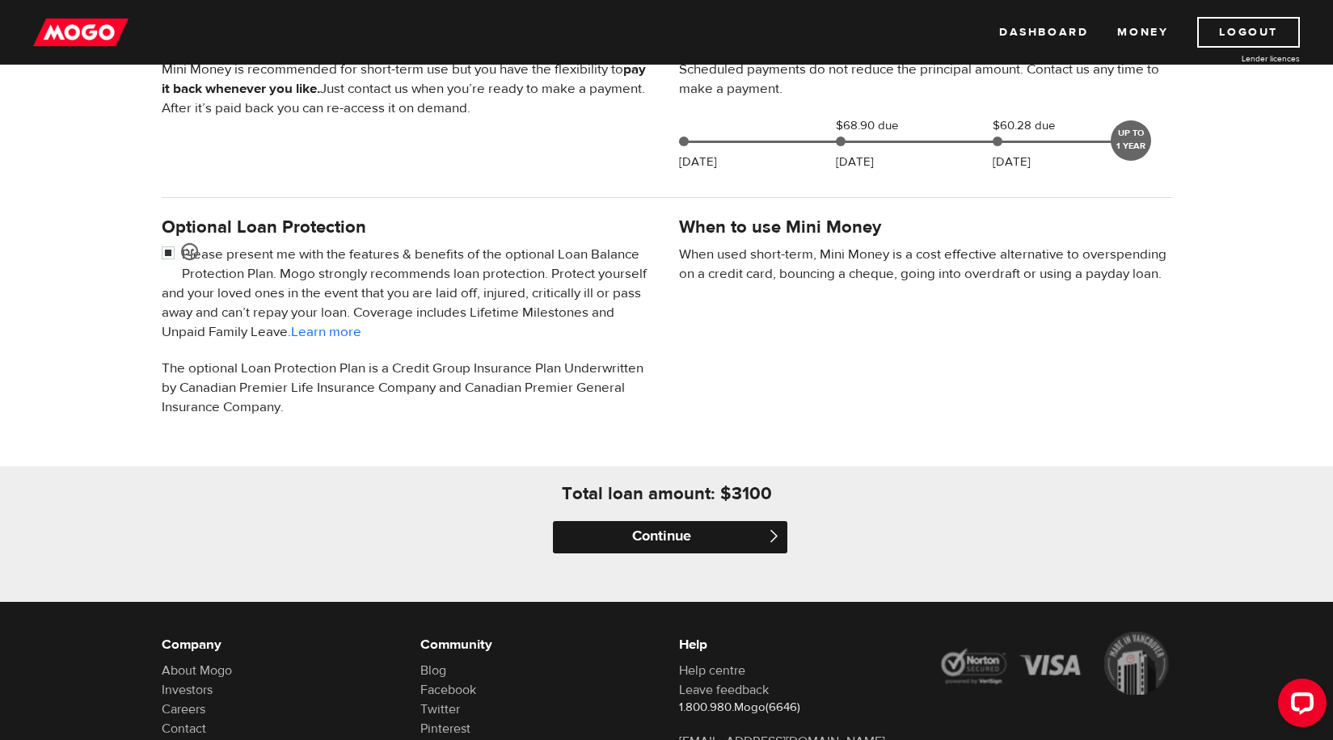
click at [719, 534] on input "Continue" at bounding box center [670, 537] width 234 height 32
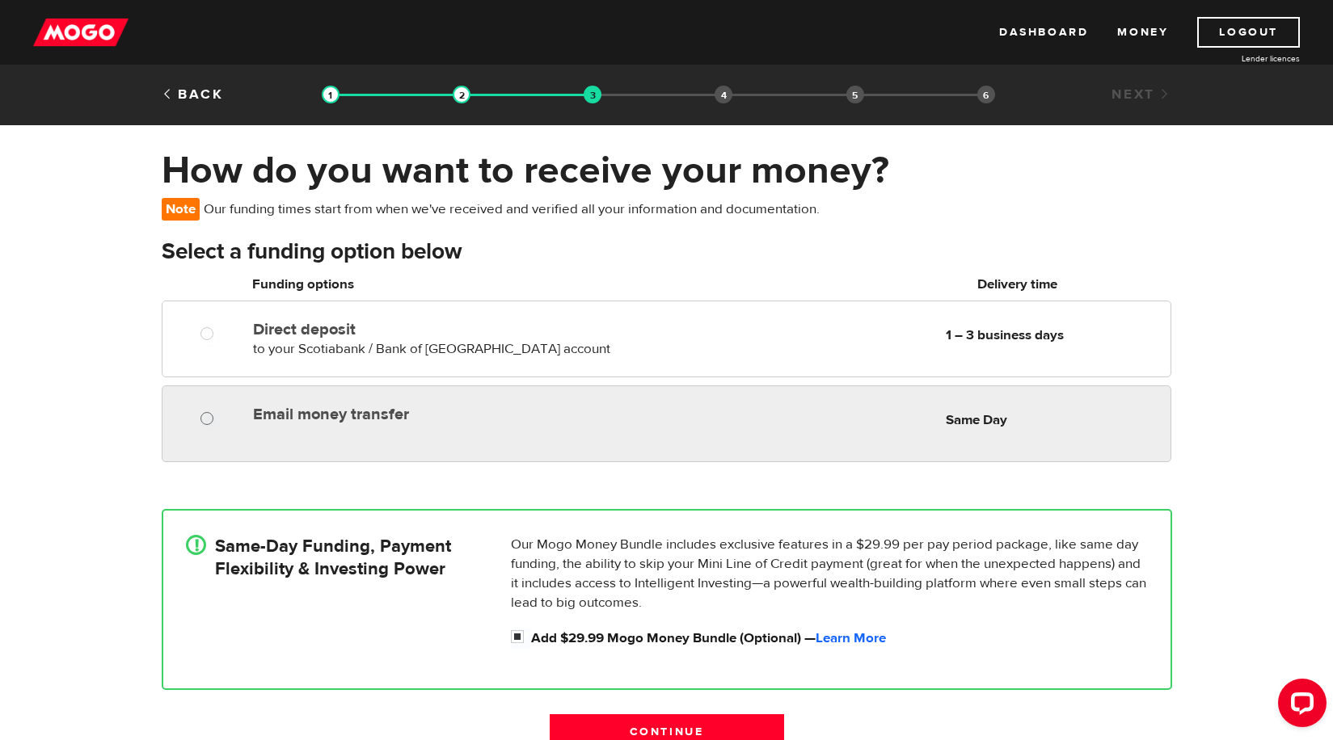
radio input "true"
click at [206, 421] on input "Email money transfer" at bounding box center [210, 421] width 20 height 20
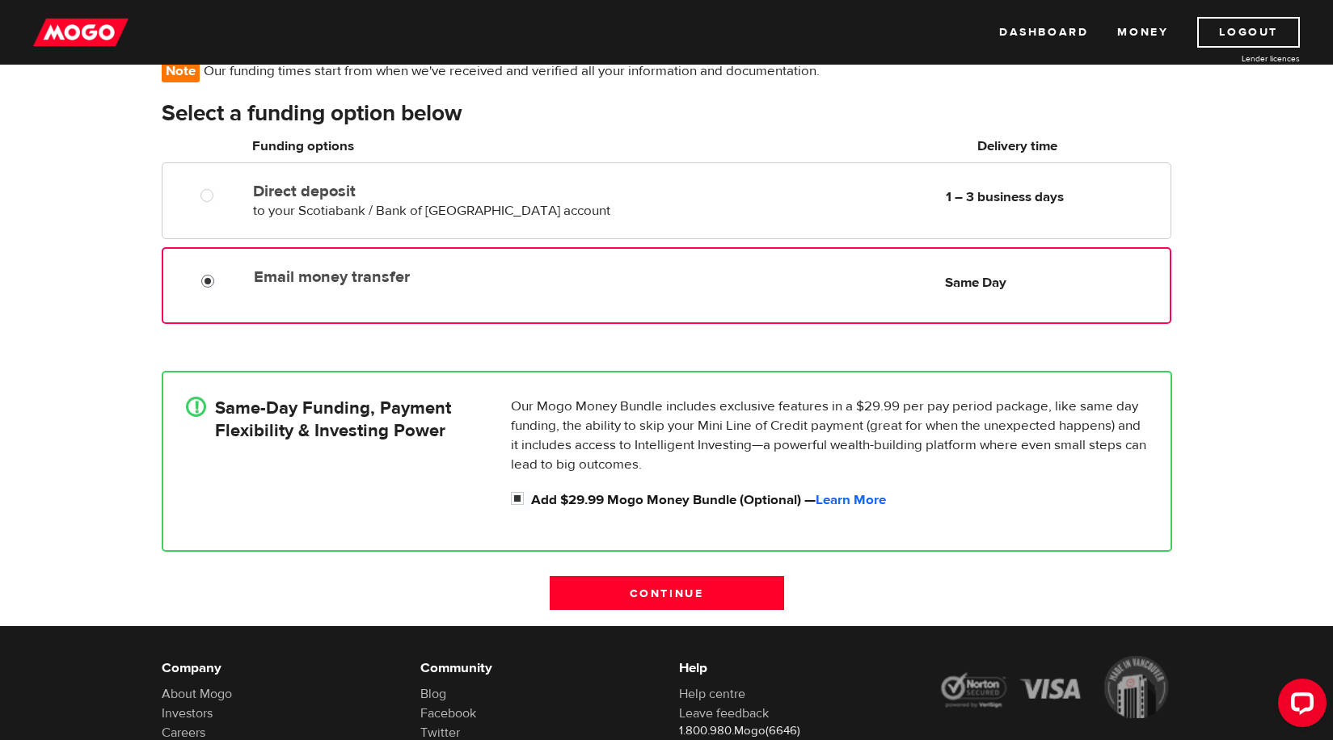
scroll to position [162, 0]
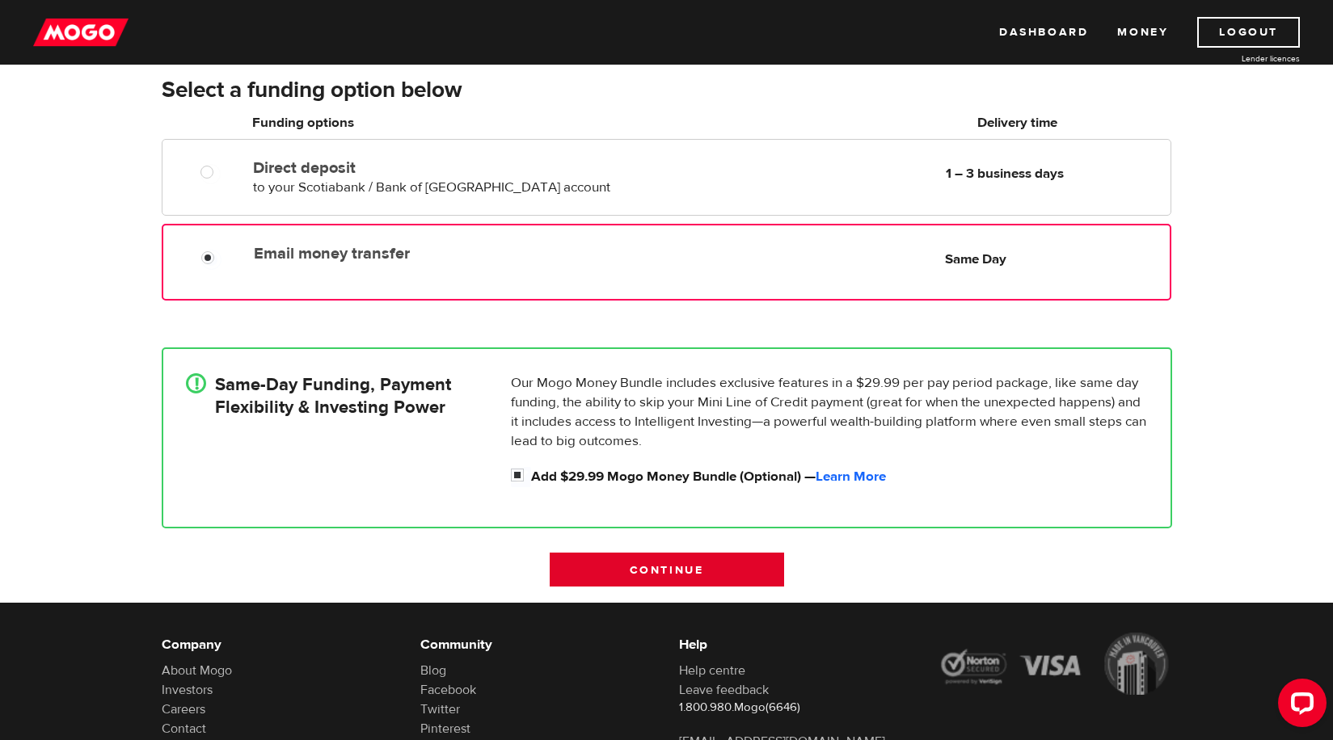
click at [732, 565] on input "Continue" at bounding box center [667, 570] width 234 height 34
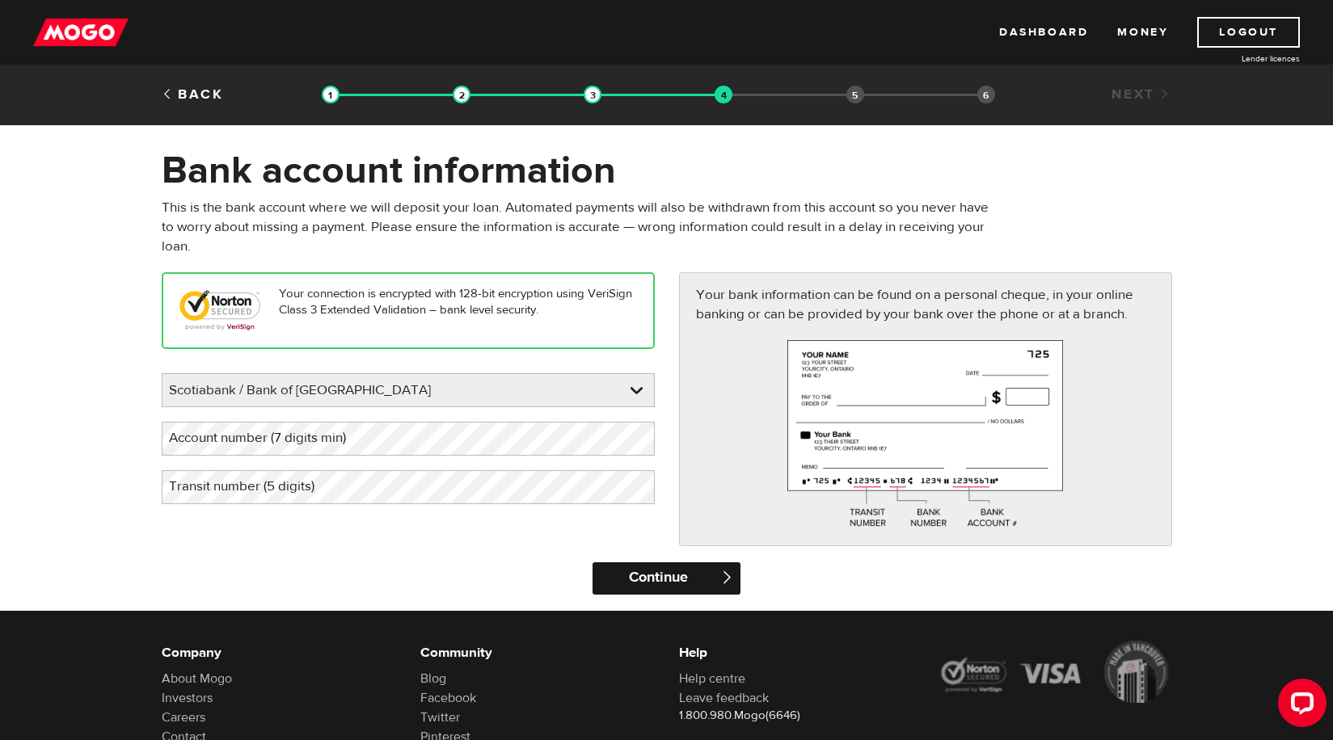
click at [694, 578] on input "Continue" at bounding box center [666, 579] width 148 height 32
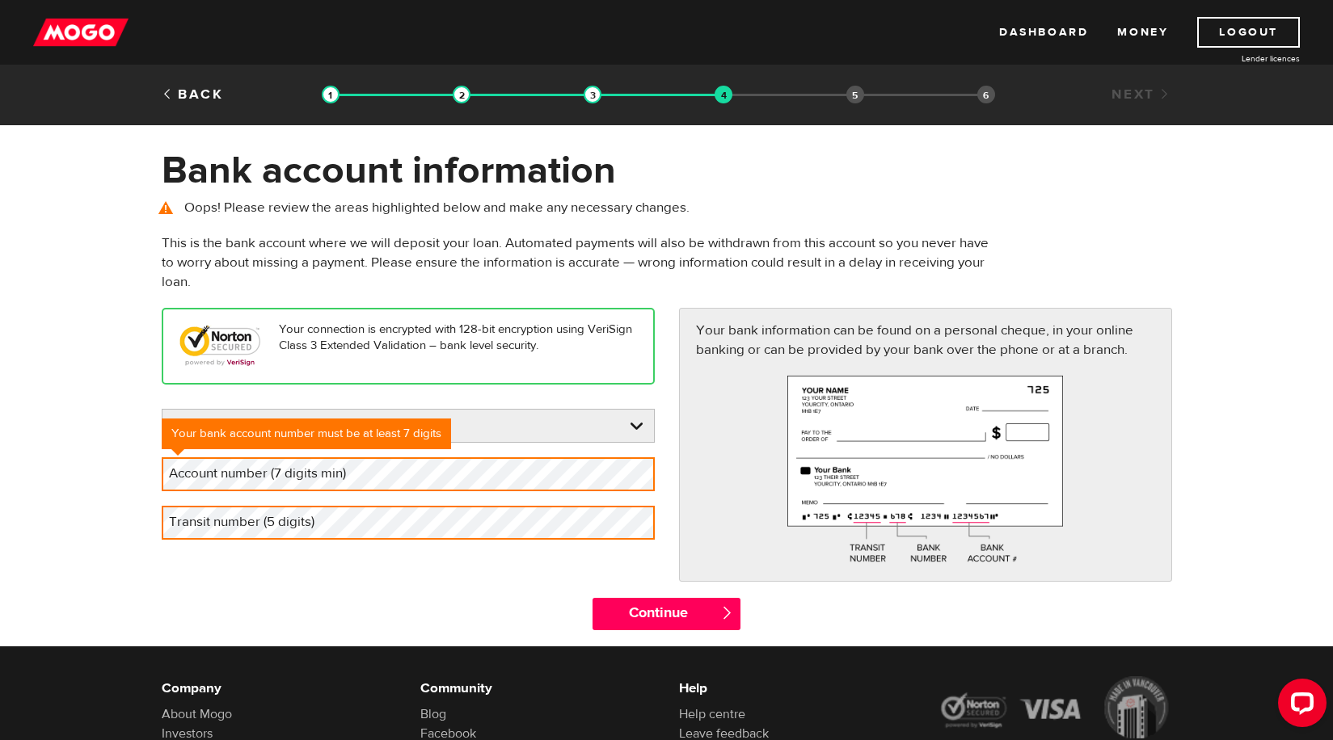
click at [401, 575] on div "Your connection is encrypted with 128-bit encryption using VeriSign Class 3 Ext…" at bounding box center [667, 452] width 1035 height 289
click at [36, 316] on form "Bank account information Oops! Please review the areas highlighted below and ma…" at bounding box center [666, 396] width 1333 height 499
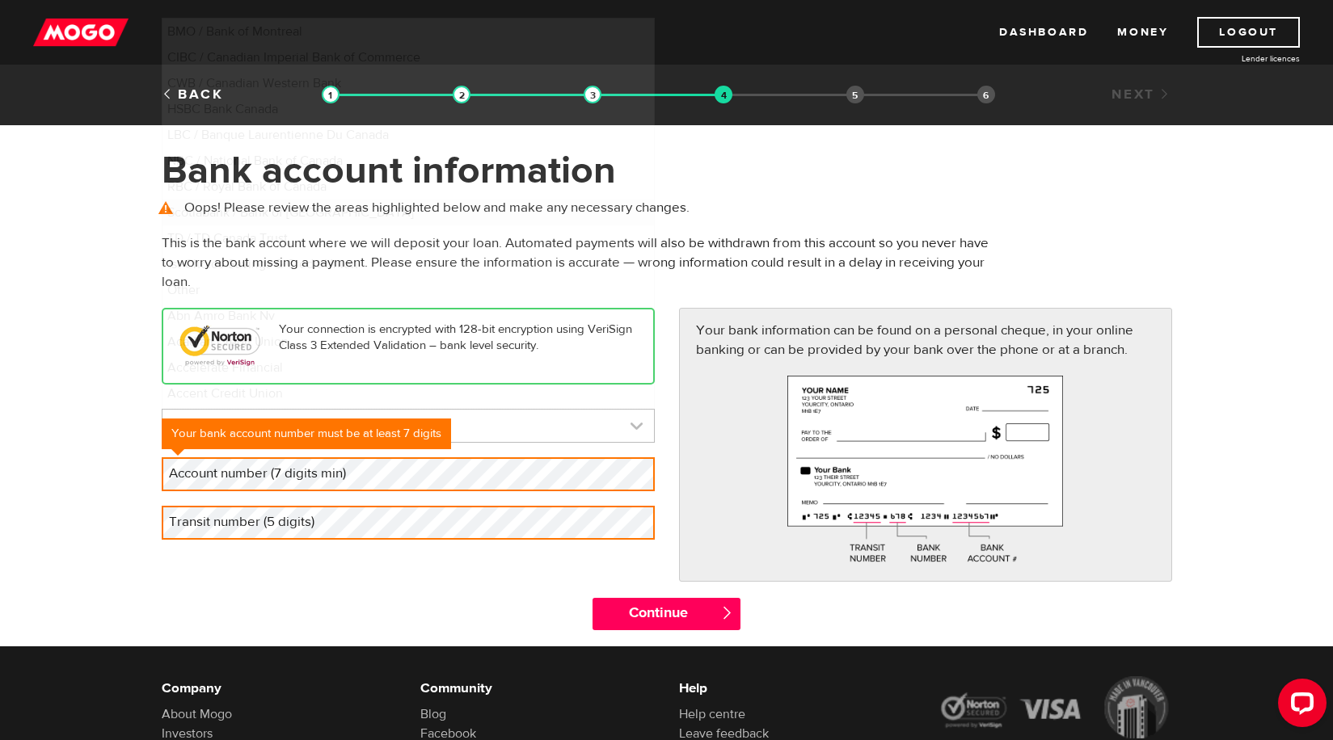
click at [633, 428] on link at bounding box center [407, 426] width 491 height 32
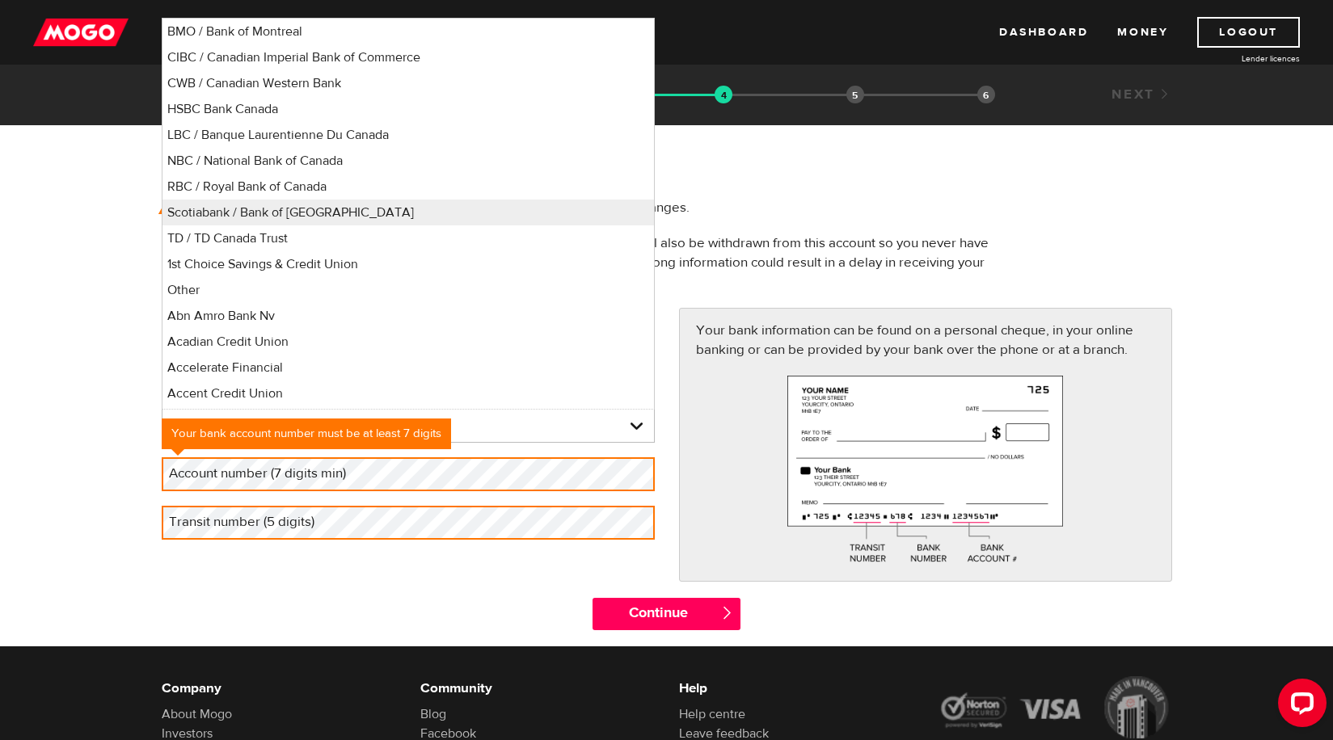
click at [813, 166] on h1 "Bank account information" at bounding box center [667, 171] width 1010 height 42
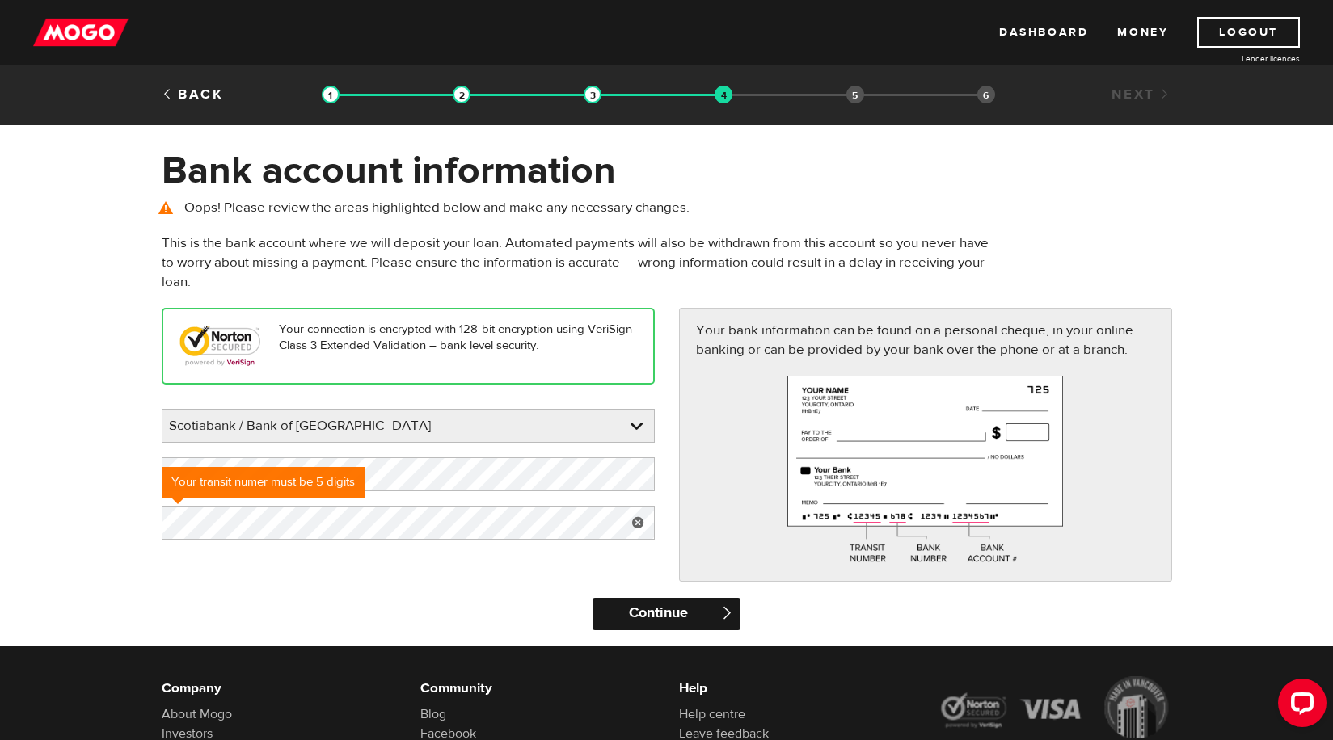
click at [633, 622] on input "Continue" at bounding box center [666, 614] width 148 height 32
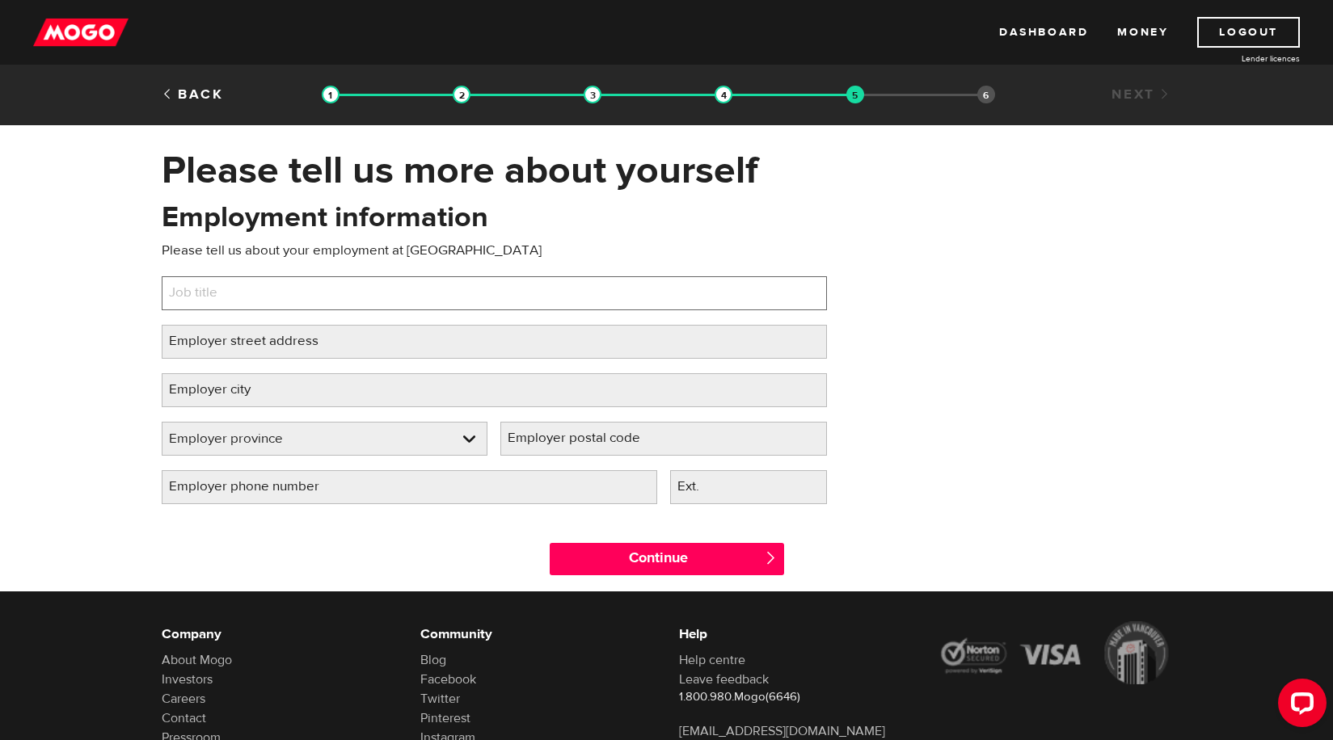
click at [573, 291] on input "Job title" at bounding box center [494, 293] width 665 height 34
type input "m"
type input "Manager"
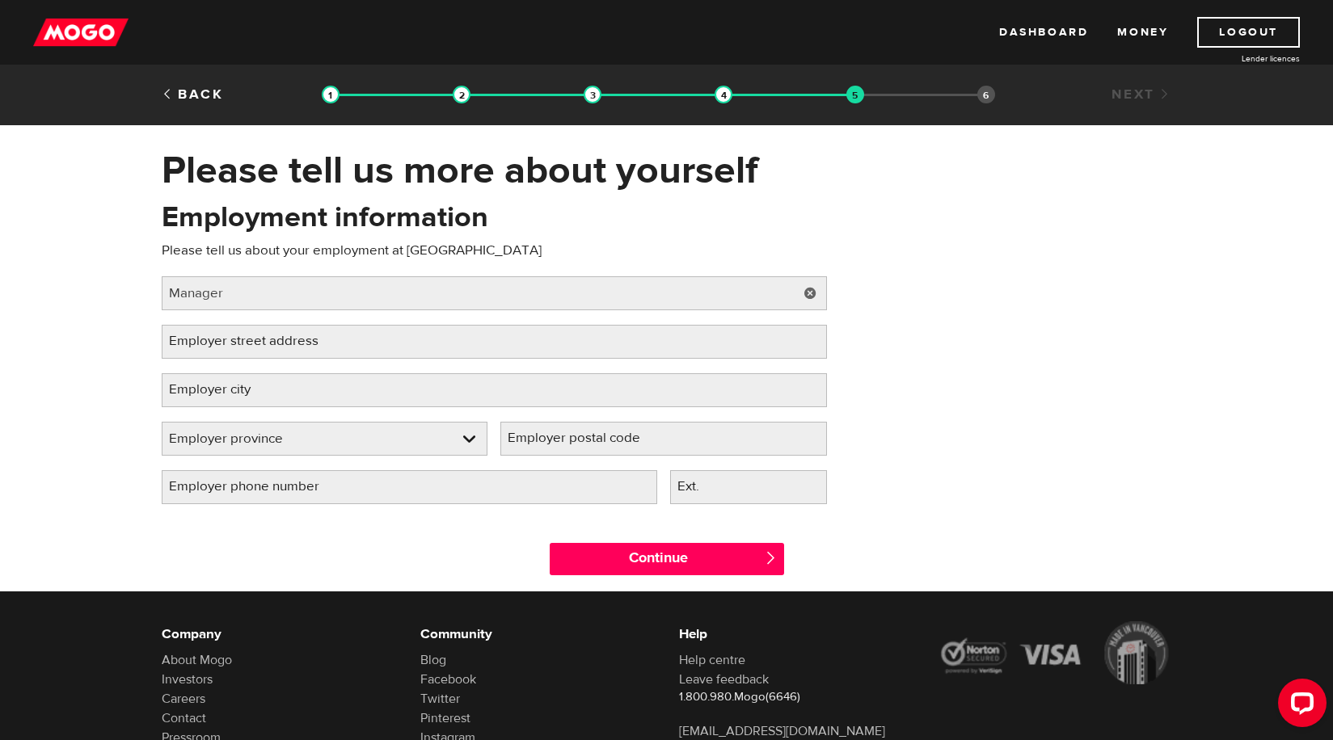
click at [306, 342] on label "Employer street address" at bounding box center [257, 341] width 190 height 33
click at [306, 342] on input "Employer street address" at bounding box center [494, 342] width 665 height 34
type input "247 new haven rd"
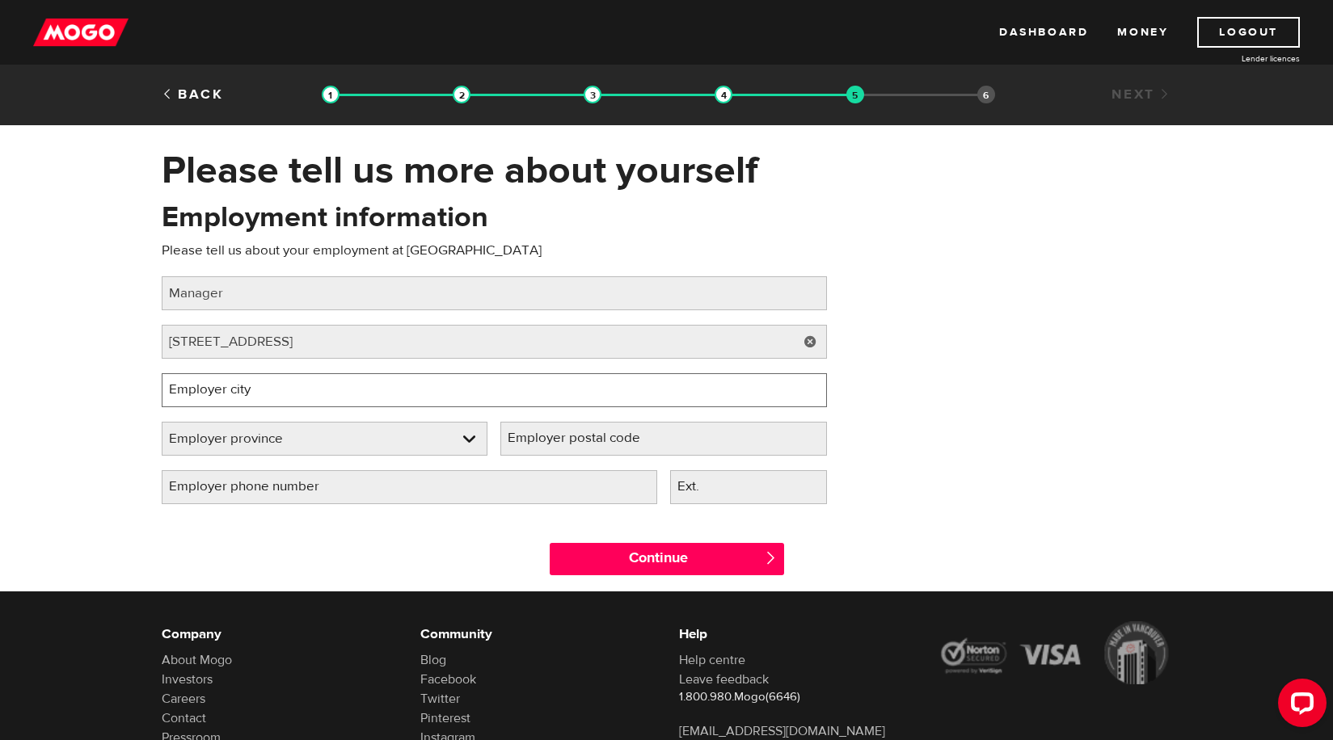
type input "NEILS HARBOUR"
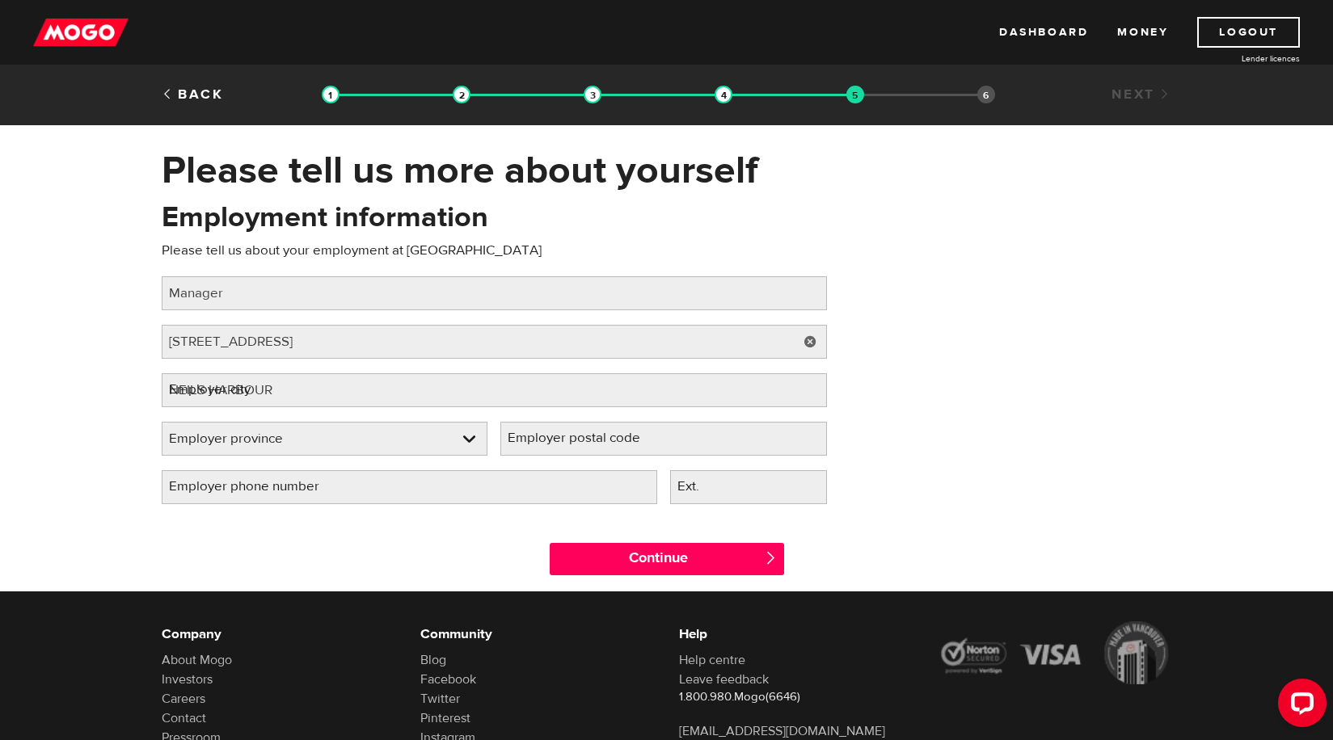
select select "NS"
type input "B0C 1N0"
type input "(902) 336-2398"
select select "NS"
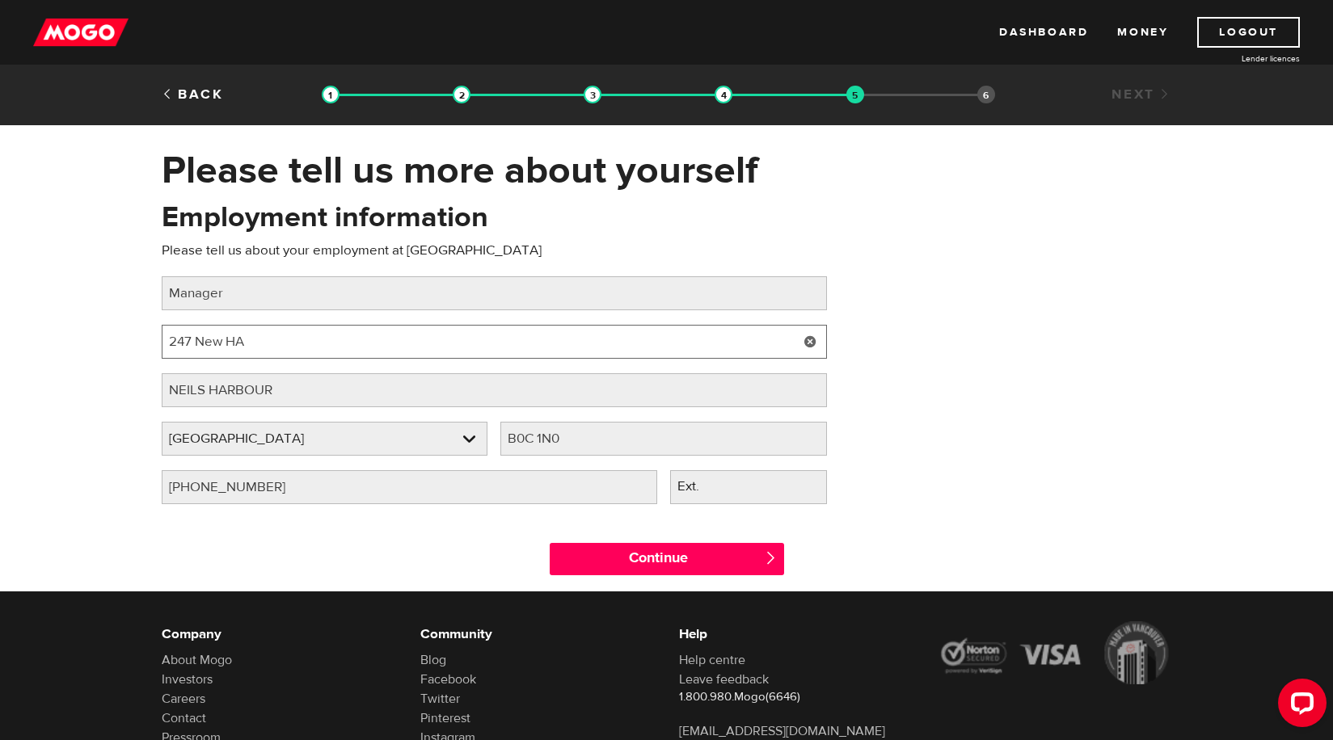
click at [306, 345] on input "247 New HA" at bounding box center [494, 342] width 665 height 34
type input "247 New HA"
click at [550, 543] on input "Continue" at bounding box center [667, 559] width 234 height 32
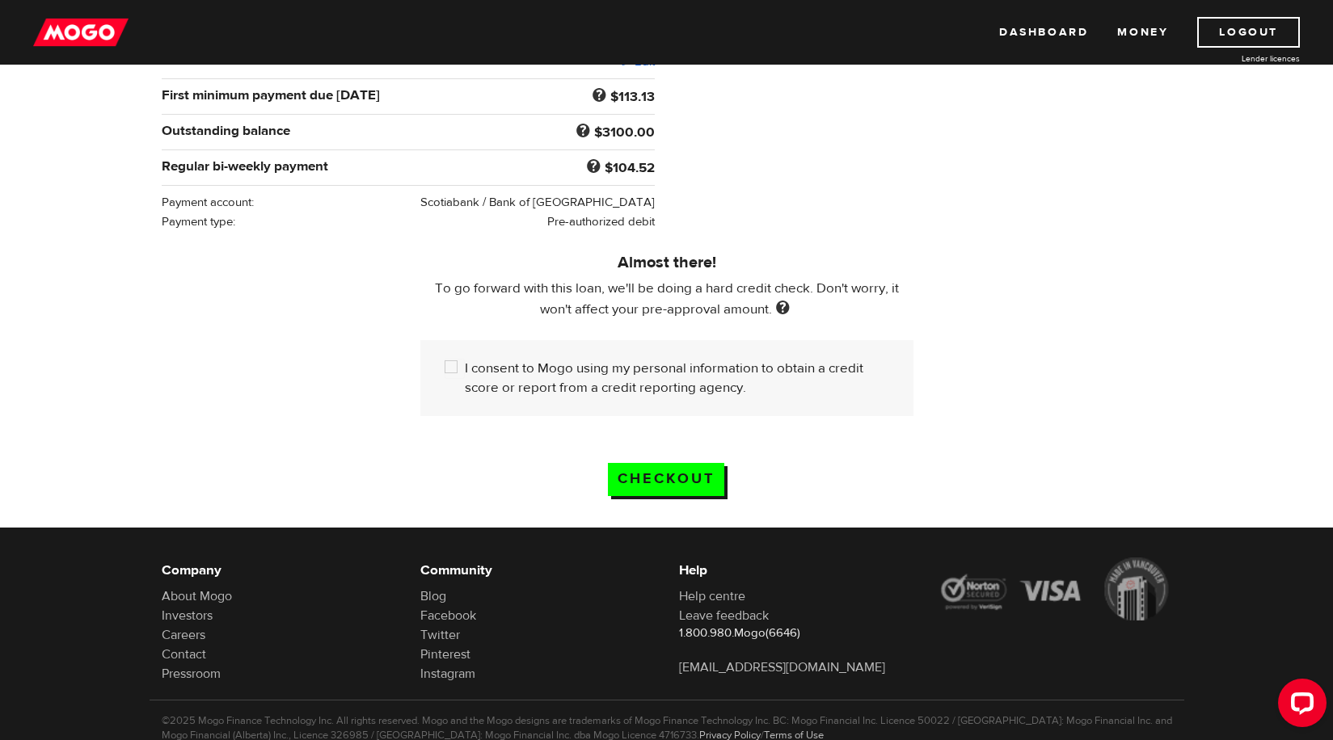
scroll to position [323, 0]
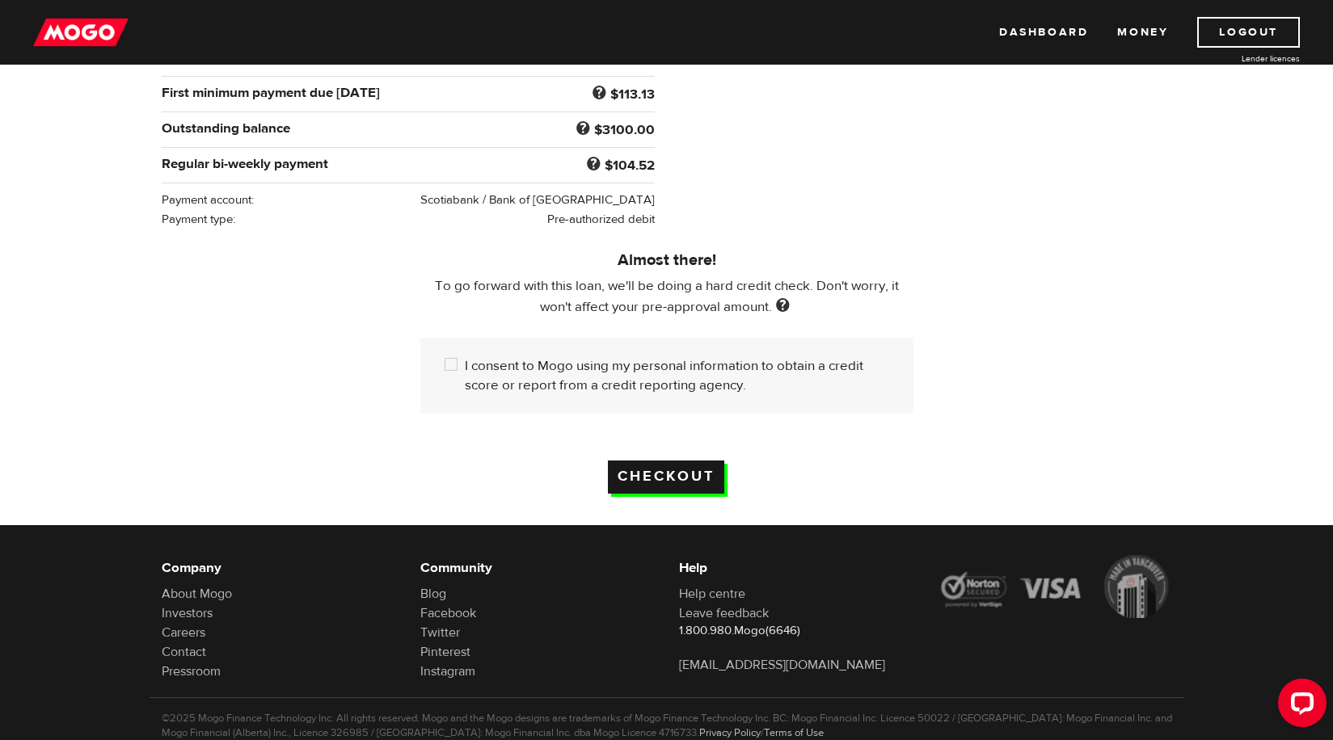
click at [673, 472] on input "Checkout" at bounding box center [666, 477] width 116 height 33
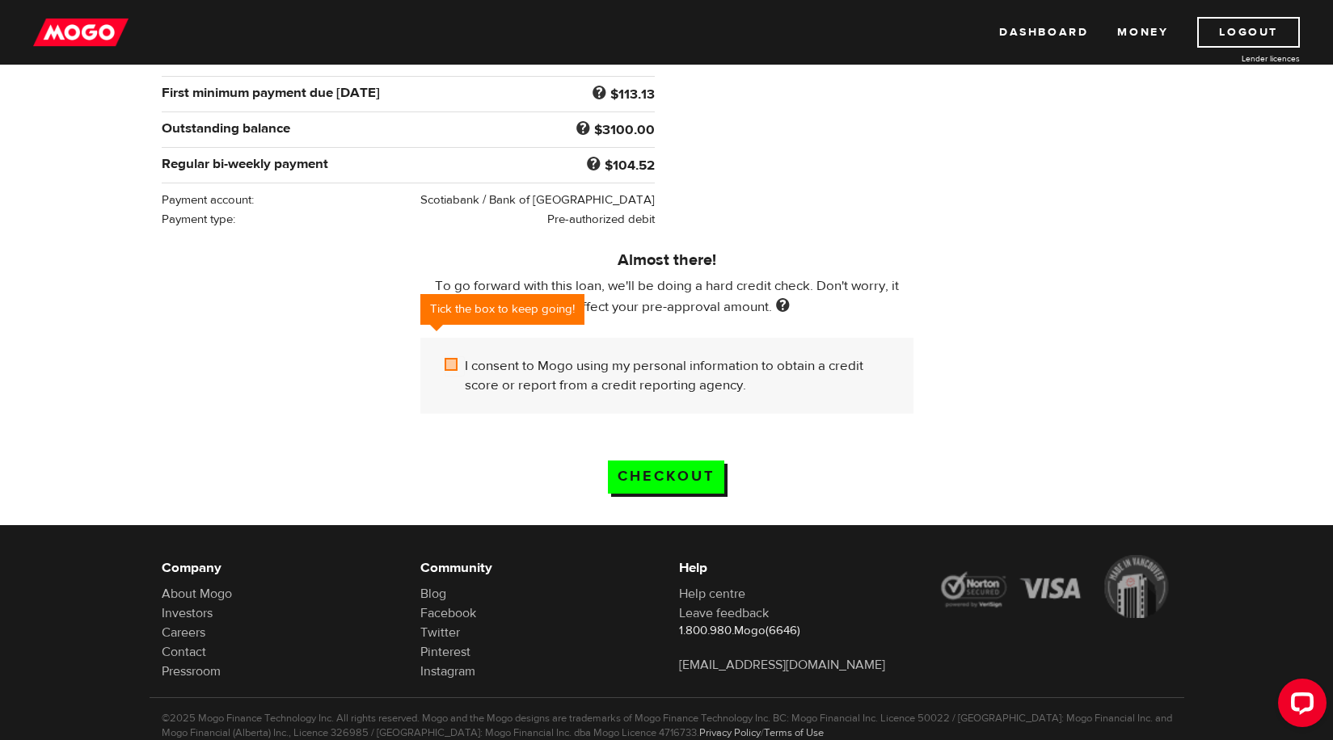
click at [452, 360] on input "I consent to Mogo using my personal information to obtain a credit score or rep…" at bounding box center [455, 366] width 20 height 20
checkbox input "true"
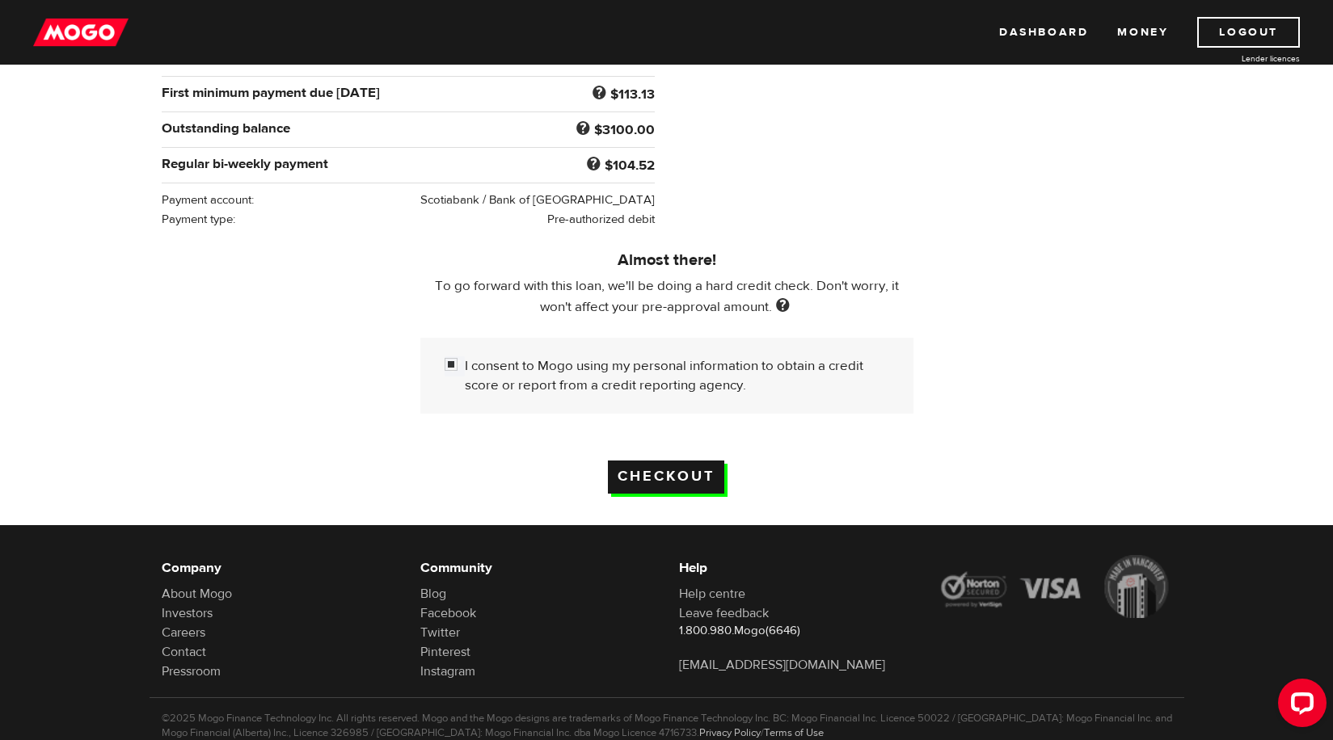
click at [677, 475] on input "Checkout" at bounding box center [666, 477] width 116 height 33
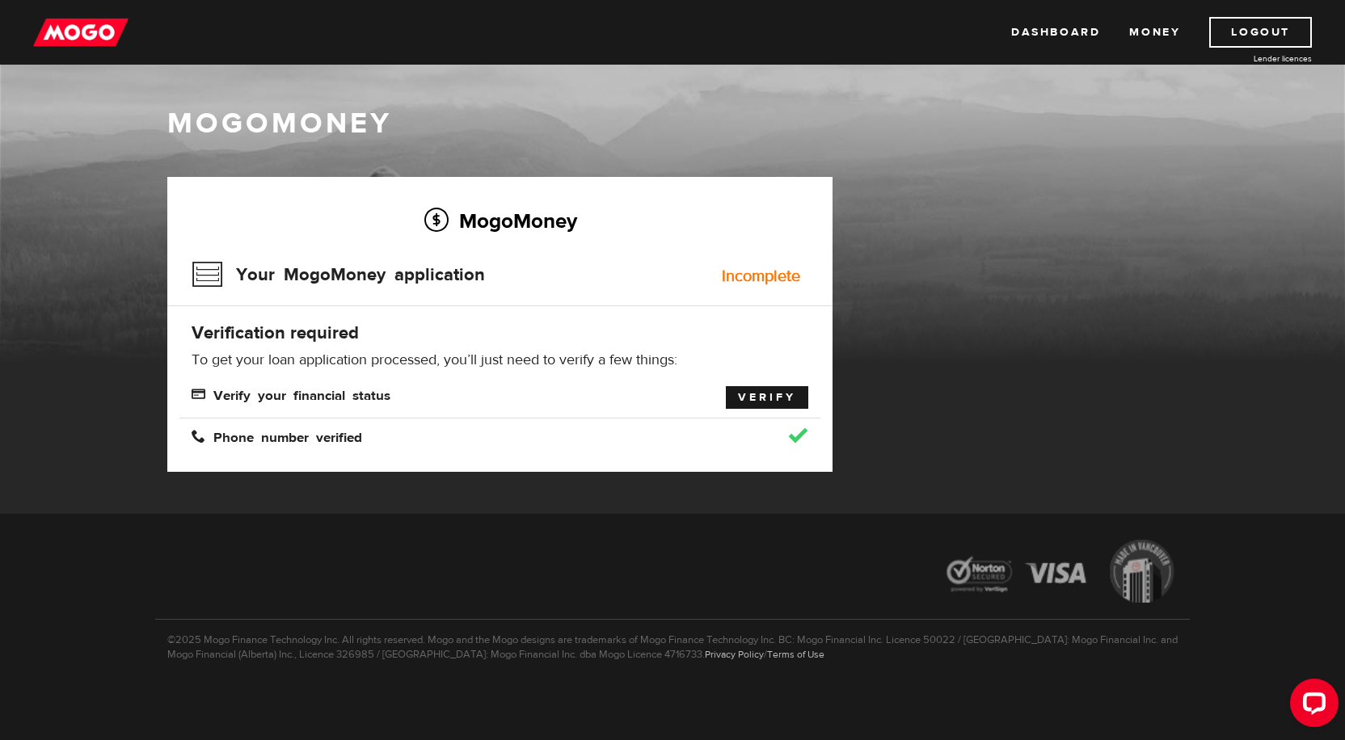
click at [753, 403] on link "Verify" at bounding box center [767, 397] width 82 height 23
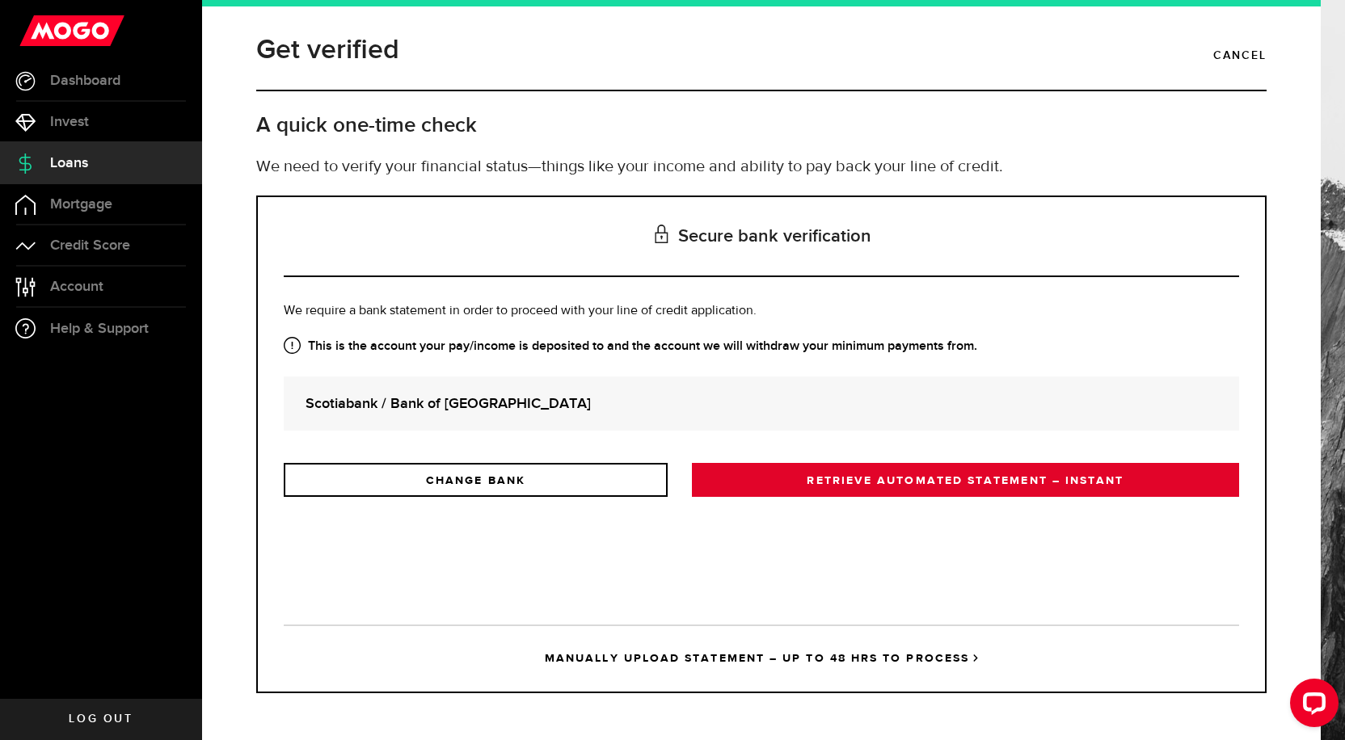
click at [828, 477] on link "RETRIEVE AUTOMATED STATEMENT – INSTANT" at bounding box center [965, 480] width 547 height 34
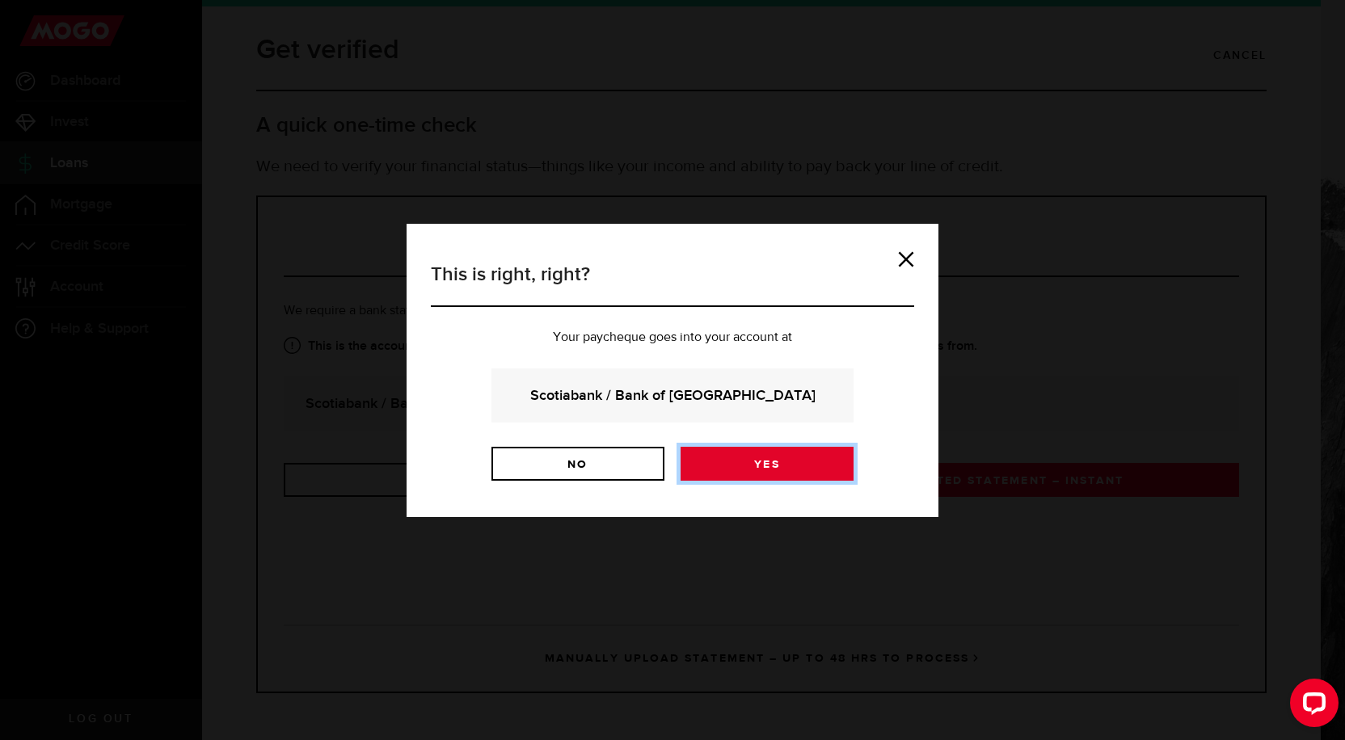
click at [793, 462] on link "Yes" at bounding box center [767, 464] width 173 height 34
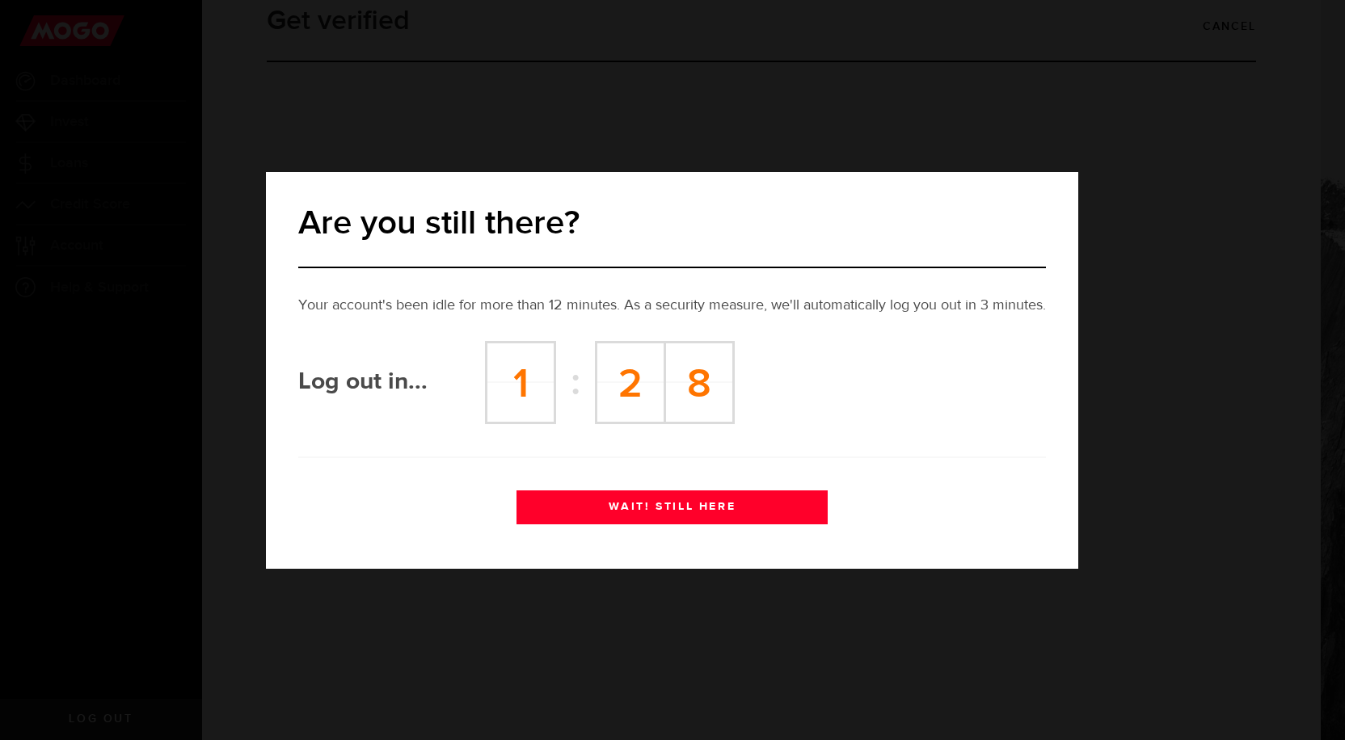
click at [583, 511] on button "WAIT! STILL HERE" at bounding box center [671, 508] width 311 height 34
click at [710, 508] on button "WAIT! STILL HERE" at bounding box center [671, 508] width 311 height 34
